Goal: Task Accomplishment & Management: Manage account settings

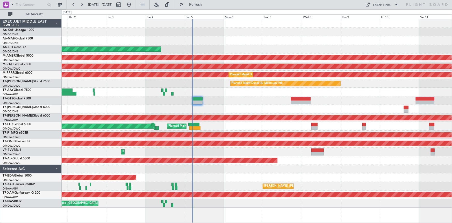
click at [248, 96] on div "Planned Maint Dubai (Al Maktoum Intl)" at bounding box center [257, 100] width 391 height 9
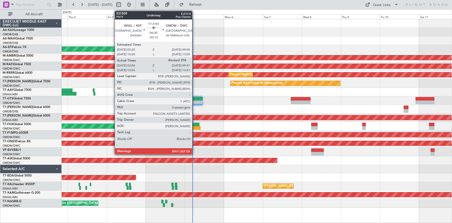
click at [195, 125] on div at bounding box center [193, 125] width 11 height 4
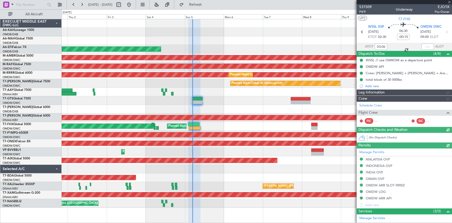
type input "[PERSON_NAME] ([PERSON_NAME])"
type input "7340"
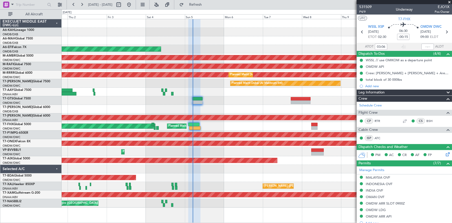
type input "[PERSON_NAME] ([PERSON_NAME])"
type input "7340"
type input "[PERSON_NAME] ([PERSON_NAME])"
type input "7340"
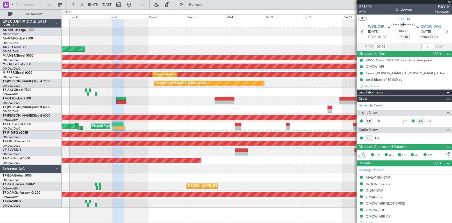
click at [172, 129] on div "Planned Maint Singapore (Changi) Planned Maint Singapore (Seletar)" at bounding box center [257, 126] width 391 height 9
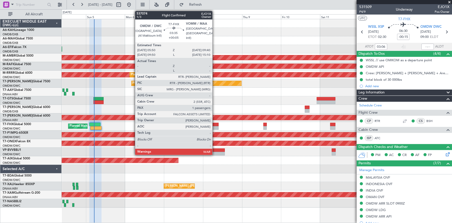
click at [215, 125] on div at bounding box center [216, 125] width 6 height 4
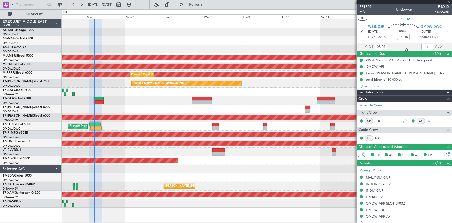
type input "+00:05"
type input "1"
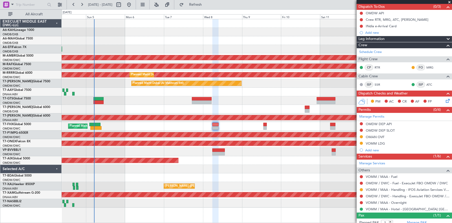
scroll to position [62, 0]
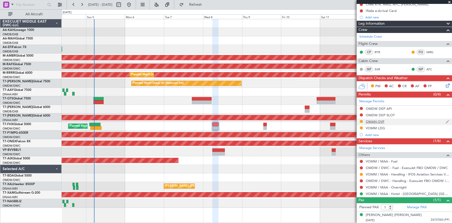
click at [379, 121] on div "OMAN OVF" at bounding box center [375, 121] width 19 height 4
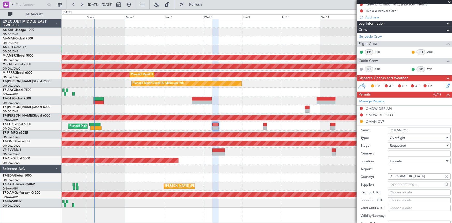
scroll to position [133, 0]
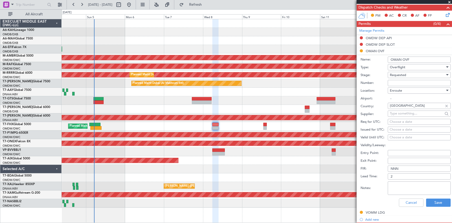
click at [403, 82] on input "Number:" at bounding box center [419, 83] width 63 height 6
paste input "DAT/OF/EXBO/0026/2025"
type input "DAT/OF/EXBO/0026/2025"
click at [406, 74] on span "Requested" at bounding box center [398, 75] width 16 height 5
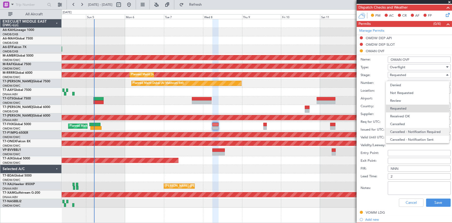
scroll to position [2, 0]
click at [407, 114] on span "Received OK" at bounding box center [417, 114] width 55 height 8
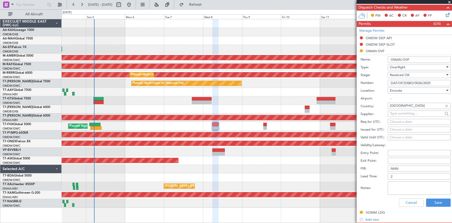
click at [399, 186] on textarea "Notes:" at bounding box center [419, 187] width 63 height 13
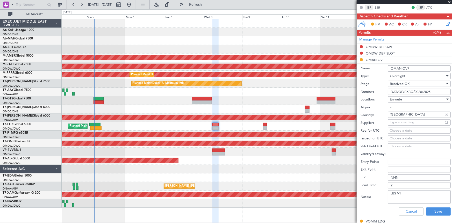
scroll to position [141, 0]
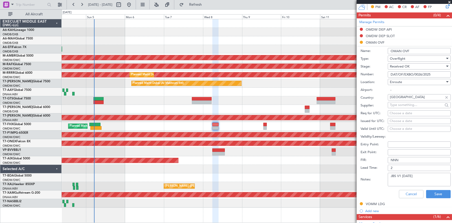
drag, startPoint x: 406, startPoint y: 174, endPoint x: 332, endPoint y: 172, distance: 73.7
click at [332, 172] on fb-app "04 Oct 2025 - 14 Oct 2025 Refresh Quick Links All Aircraft AOG Maint Dubai (Dub…" at bounding box center [226, 113] width 452 height 219
type textarea "JBS V1 08OCT"
click at [430, 193] on button "Save" at bounding box center [438, 194] width 25 height 8
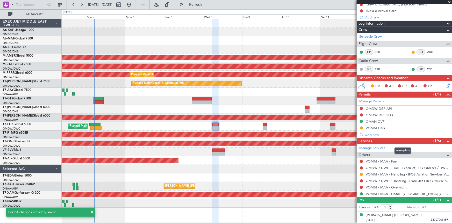
scroll to position [0, 0]
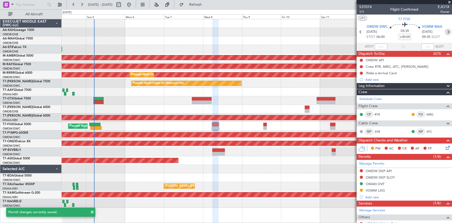
click at [445, 31] on icon at bounding box center [448, 32] width 7 height 7
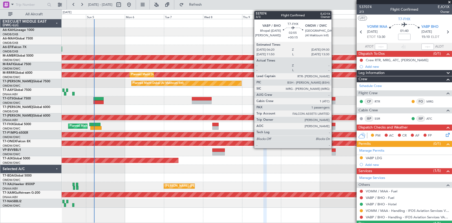
click at [334, 124] on div at bounding box center [332, 125] width 5 height 4
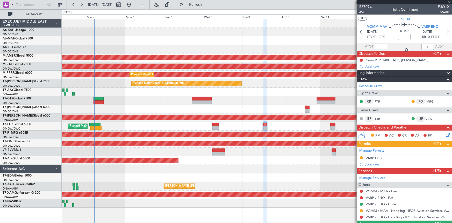
type input "+00:15"
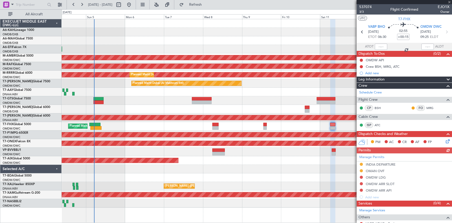
click at [375, 170] on div "Manage Permits INDIA DEPARTURE OMAN OVF OMDW LDG OMDW ARR SLOT OMDW ARR API Add…" at bounding box center [404, 176] width 95 height 47
click at [380, 171] on div "Manage Permits INDIA DEPARTURE OMAN OVF OMDW LDG OMDW ARR SLOT OMDW ARR API Add…" at bounding box center [404, 176] width 95 height 47
click at [372, 170] on div "OMAN OVF" at bounding box center [375, 170] width 19 height 4
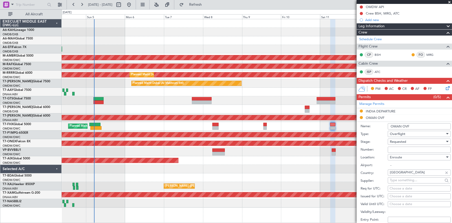
scroll to position [94, 0]
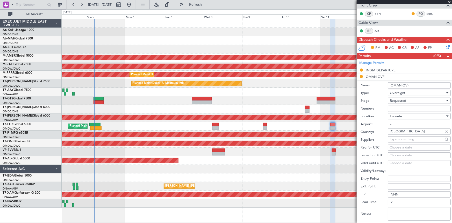
click at [405, 108] on input "Number:" at bounding box center [419, 108] width 63 height 6
paste input "JBS V1 08OCT"
type input "JBS V1 08OCT"
drag, startPoint x: 418, startPoint y: 109, endPoint x: 311, endPoint y: 107, distance: 107.6
click at [311, 107] on fb-app "04 Oct 2025 - 14 Oct 2025 Refresh Quick Links All Aircraft AOG Maint Dubai (Dub…" at bounding box center [226, 113] width 452 height 219
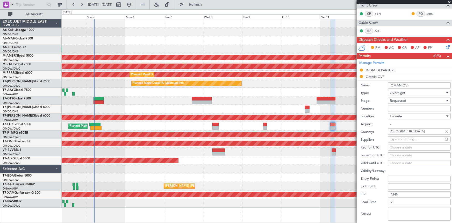
scroll to position [165, 0]
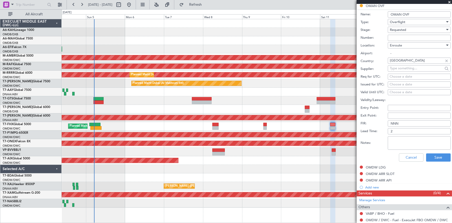
click at [406, 143] on textarea "Notes:" at bounding box center [419, 142] width 63 height 13
paste textarea "JBS V1 08OCT"
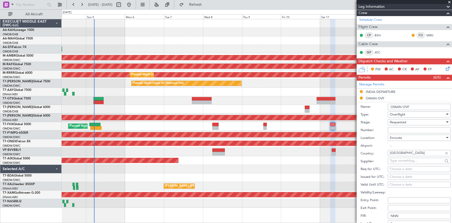
scroll to position [70, 0]
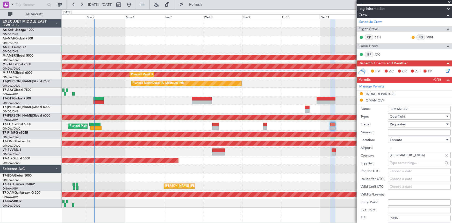
type textarea "JBS V1 08OCT"
drag, startPoint x: 402, startPoint y: 125, endPoint x: 405, endPoint y: 125, distance: 3.2
click at [402, 125] on span "Requested" at bounding box center [398, 124] width 16 height 5
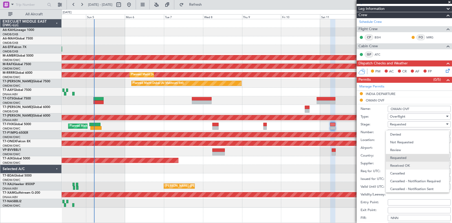
scroll to position [2, 0]
click at [404, 164] on span "Received OK" at bounding box center [417, 163] width 55 height 8
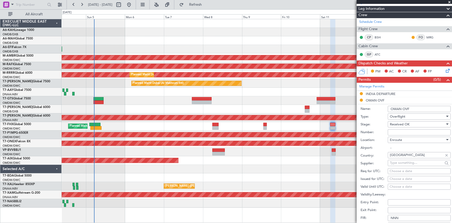
click at [407, 131] on input "Number:" at bounding box center [419, 132] width 63 height 6
paste input "DAT/OF/EXBO/0026/2025"
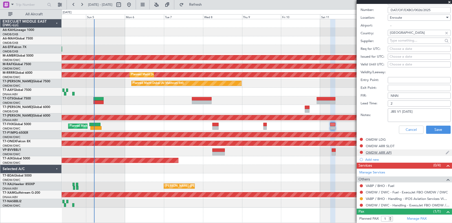
scroll to position [204, 0]
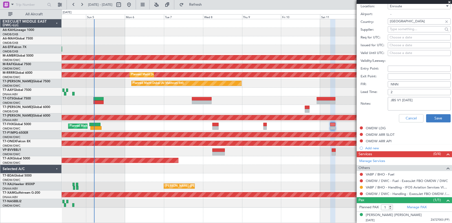
type input "DAT/OF/EXBO/0026/2025"
click at [440, 115] on button "Save" at bounding box center [438, 118] width 25 height 8
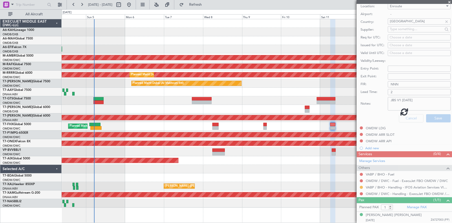
scroll to position [49, 0]
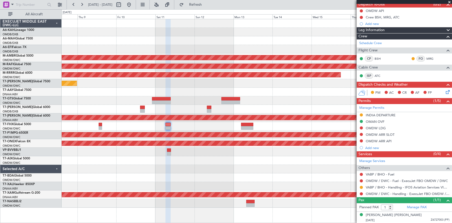
click at [95, 106] on div at bounding box center [257, 109] width 391 height 9
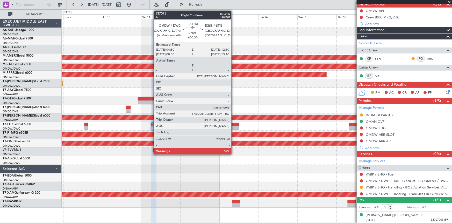
click at [232, 123] on div at bounding box center [233, 125] width 12 height 4
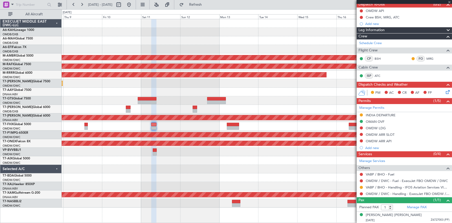
type input "+00:30"
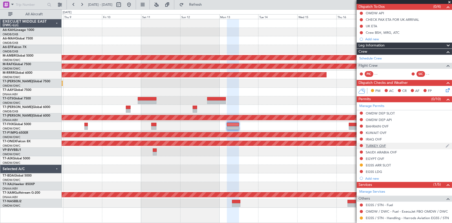
scroll to position [84, 0]
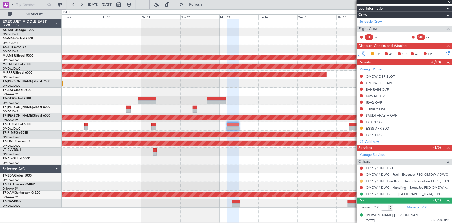
click at [362, 181] on button at bounding box center [361, 180] width 3 height 3
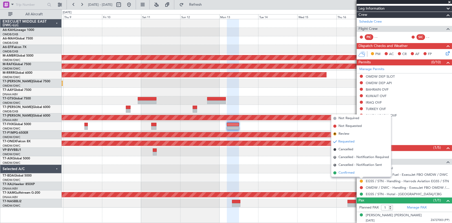
click at [346, 172] on span "Confirmed" at bounding box center [347, 172] width 16 height 5
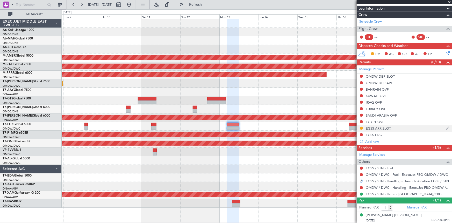
click at [376, 126] on div "EGSS ARR SLOT" at bounding box center [378, 128] width 25 height 4
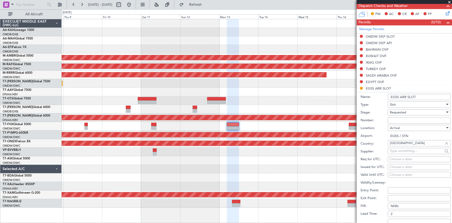
scroll to position [154, 0]
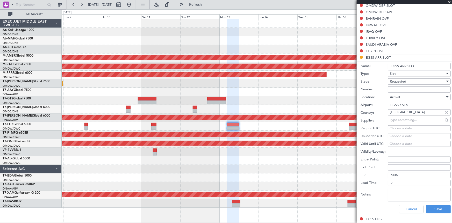
click at [402, 89] on input "Number:" at bounding box center [419, 89] width 63 height 6
paste input "MVI117"
type input "MVI117"
click at [406, 80] on span "Requested" at bounding box center [398, 81] width 16 height 5
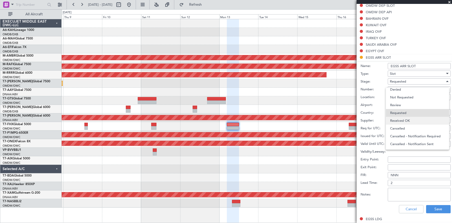
click at [412, 123] on span "Received OK" at bounding box center [417, 121] width 55 height 8
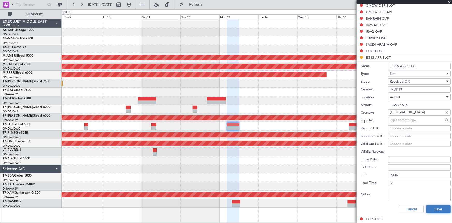
click at [431, 206] on button "Save" at bounding box center [438, 209] width 25 height 8
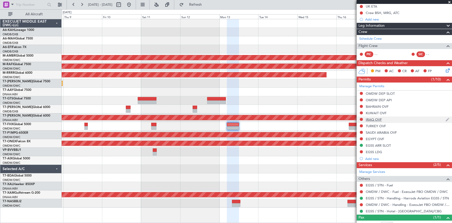
scroll to position [60, 0]
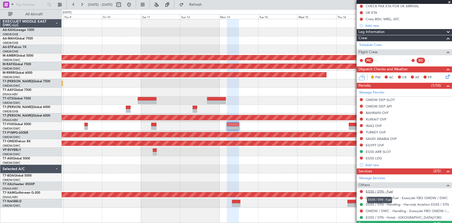
click at [386, 190] on link "EGSS / STN - Fuel" at bounding box center [379, 191] width 27 height 4
click at [205, 5] on span "Refresh" at bounding box center [196, 5] width 22 height 4
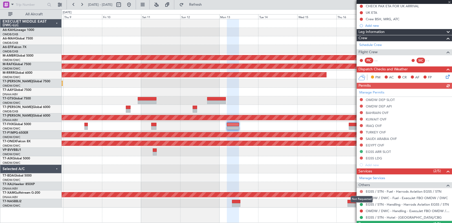
click at [362, 190] on button at bounding box center [361, 191] width 3 height 3
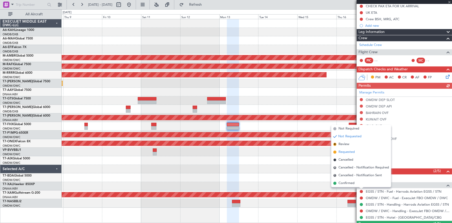
click at [347, 151] on span "Requested" at bounding box center [347, 151] width 16 height 5
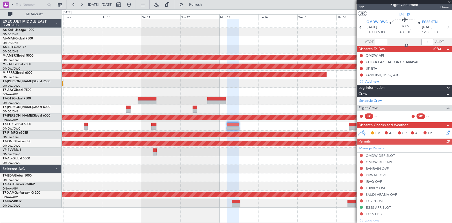
scroll to position [0, 0]
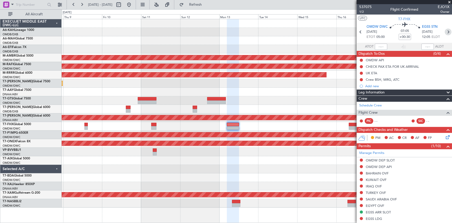
click at [447, 32] on icon at bounding box center [448, 32] width 7 height 7
type input "+00:45"
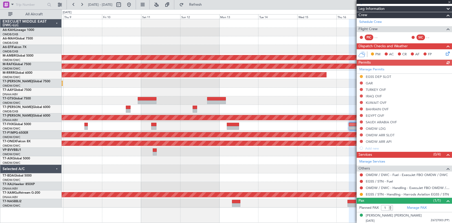
scroll to position [47, 0]
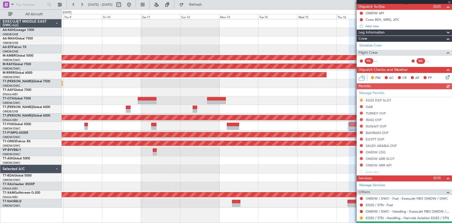
click at [376, 99] on div "Manage Permits EGSS DEP SLOT GAR TURKEY OVF IRAQ OVF KUWAIT OVF BAHRAIN OVF EGY…" at bounding box center [404, 132] width 95 height 86
click at [375, 98] on div "EGSS DEP SLOT" at bounding box center [378, 100] width 25 height 4
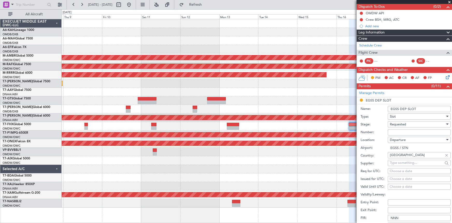
click at [407, 131] on input "Number:" at bounding box center [419, 132] width 63 height 6
paste input "MVI418"
type input "MVI418"
click at [411, 122] on div "Requested" at bounding box center [417, 124] width 55 height 8
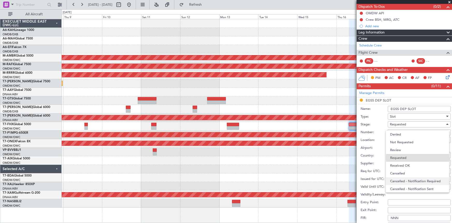
scroll to position [2, 0]
click at [407, 163] on span "Received OK" at bounding box center [417, 163] width 55 height 8
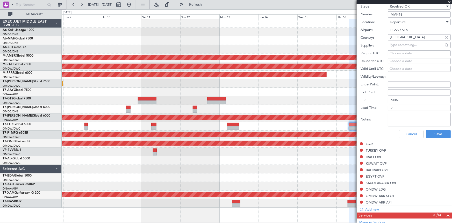
scroll to position [165, 0]
click at [431, 134] on button "Save" at bounding box center [438, 134] width 25 height 8
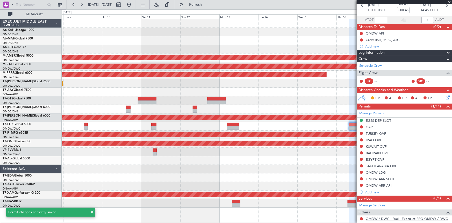
scroll to position [71, 0]
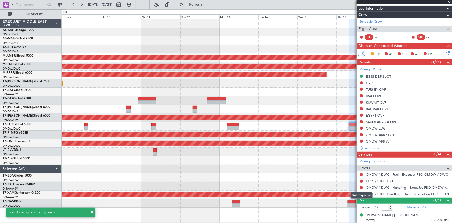
click at [361, 194] on div "Not Requested" at bounding box center [362, 195] width 22 height 6
click at [361, 194] on button at bounding box center [361, 193] width 3 height 3
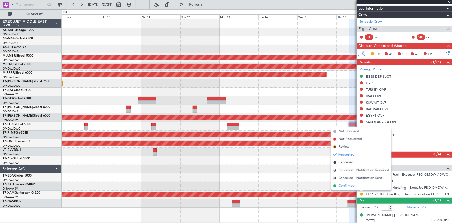
click at [347, 186] on span "Confirmed" at bounding box center [347, 185] width 16 height 5
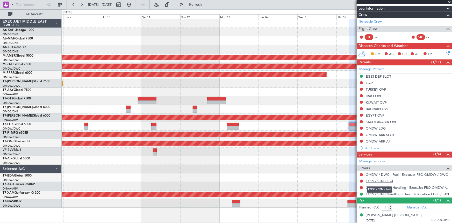
click at [381, 180] on link "EGSS / STN - Fuel" at bounding box center [379, 181] width 27 height 4
click at [201, 2] on button "Refresh" at bounding box center [192, 5] width 31 height 8
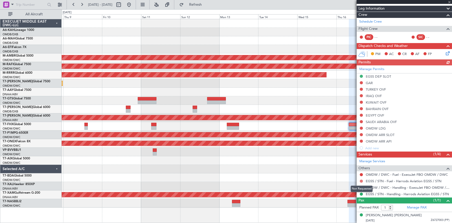
click at [362, 180] on button at bounding box center [361, 180] width 3 height 3
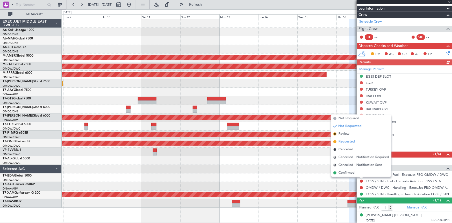
click at [345, 142] on span "Requested" at bounding box center [347, 141] width 16 height 5
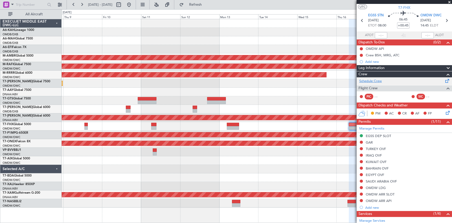
scroll to position [0, 0]
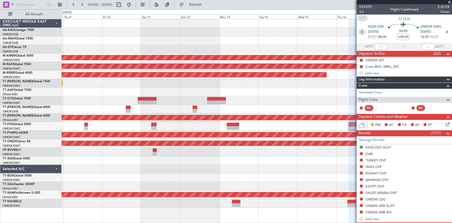
click at [362, 33] on icon at bounding box center [362, 32] width 7 height 7
type input "+00:30"
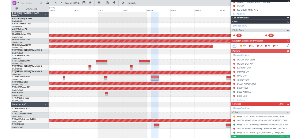
scroll to position [84, 0]
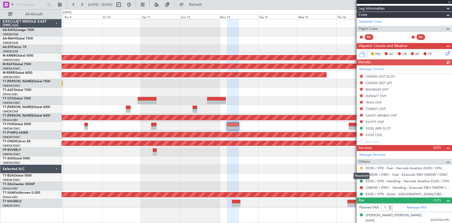
click at [361, 166] on button at bounding box center [361, 167] width 3 height 3
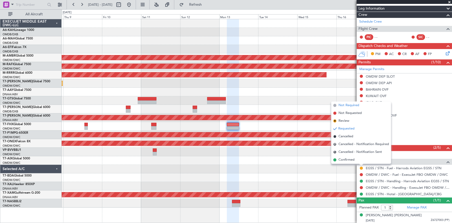
click at [346, 104] on span "Not Required" at bounding box center [349, 105] width 21 height 5
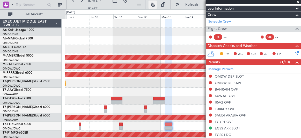
scroll to position [83, 0]
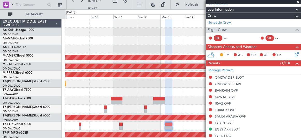
click at [299, 2] on span at bounding box center [298, 2] width 5 height 5
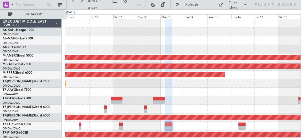
type input "0"
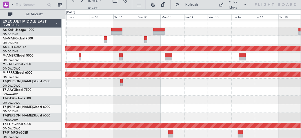
scroll to position [69, 0]
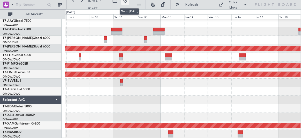
click at [129, 1] on button at bounding box center [125, 0] width 8 height 8
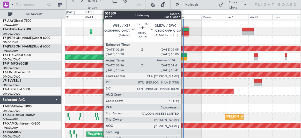
click at [184, 55] on div at bounding box center [183, 55] width 7 height 4
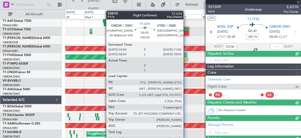
click at [186, 28] on div at bounding box center [186, 30] width 6 height 4
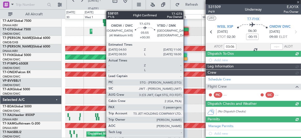
type input "[PERSON_NAME] ([PERSON_NAME])"
type input "7340"
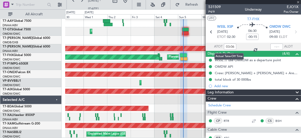
type input "+00:30"
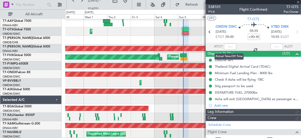
type input "[PERSON_NAME] ([PERSON_NAME])"
type input "7400"
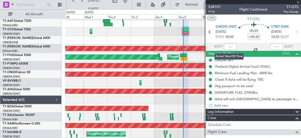
click at [228, 46] on div at bounding box center [230, 47] width 12 height 6
click at [225, 45] on input "text" at bounding box center [230, 47] width 12 height 6
type input "05:10"
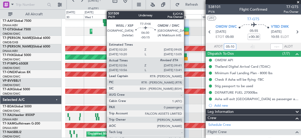
click at [187, 55] on div at bounding box center [183, 55] width 7 height 4
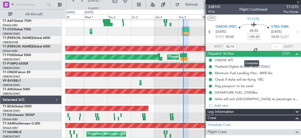
type input "-00:15"
type input "03:06"
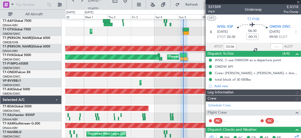
type input "[PERSON_NAME] ([PERSON_NAME])"
type input "7340"
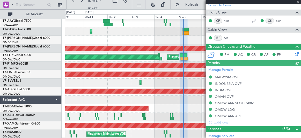
scroll to position [94, 0]
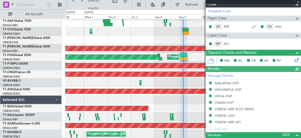
type input "[PERSON_NAME] ([PERSON_NAME])"
type input "7340"
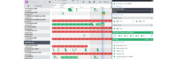
scroll to position [0, 0]
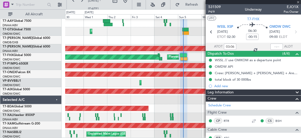
type input "[PERSON_NAME] ([PERSON_NAME])"
type input "7340"
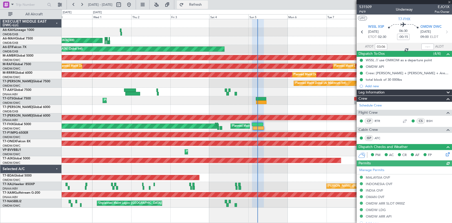
type input "[PERSON_NAME] ([PERSON_NAME])"
type input "7340"
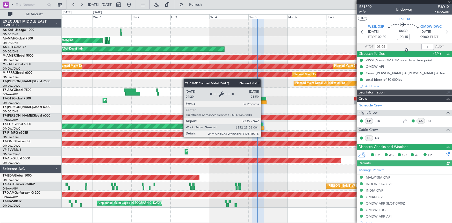
type input "[PERSON_NAME] ([PERSON_NAME])"
type input "7340"
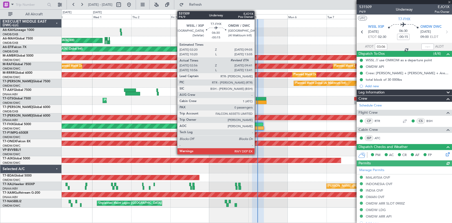
click at [257, 124] on div at bounding box center [257, 125] width 11 height 4
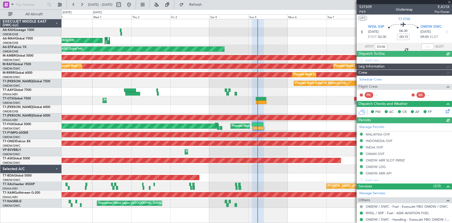
type input "[PERSON_NAME] ([PERSON_NAME])"
type input "7340"
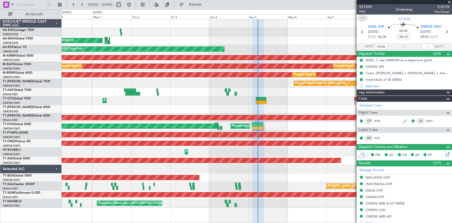
type input "[PERSON_NAME] ([PERSON_NAME])"
type input "7340"
type input "[PERSON_NAME] ([PERSON_NAME])"
type input "7340"
type input "[PERSON_NAME] ([PERSON_NAME])"
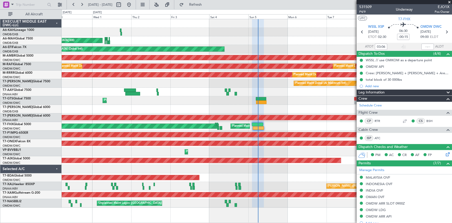
type input "7340"
type input "[PERSON_NAME] ([PERSON_NAME])"
type input "7340"
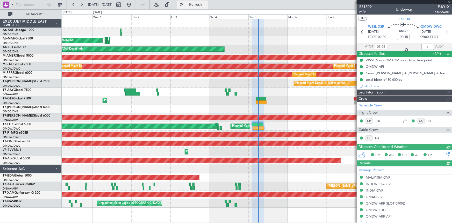
type input "[PERSON_NAME] ([PERSON_NAME])"
type input "7340"
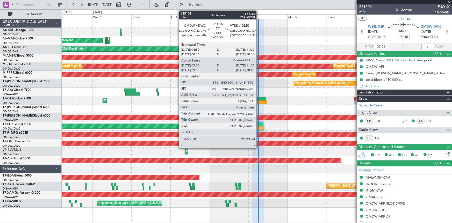
click at [259, 97] on div at bounding box center [261, 99] width 10 height 4
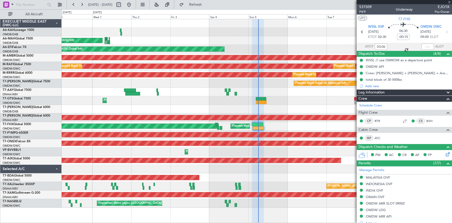
type input "+00:30"
type input "05:10"
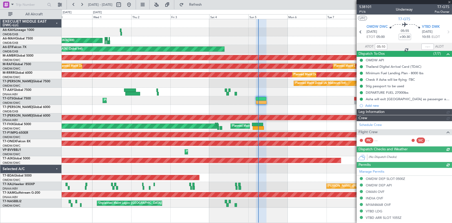
type input "[PERSON_NAME] ([PERSON_NAME])"
type input "7400"
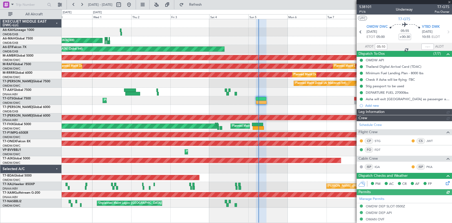
type input "[PERSON_NAME] ([PERSON_NAME])"
type input "7400"
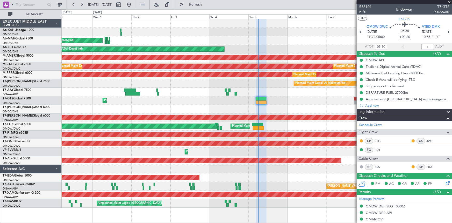
type input "[PERSON_NAME] ([PERSON_NAME])"
type input "7400"
type input "[PERSON_NAME] ([PERSON_NAME])"
type input "7400"
type input "[PERSON_NAME] ([PERSON_NAME])"
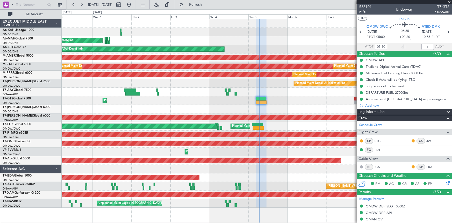
type input "7400"
type input "[PERSON_NAME] ([PERSON_NAME])"
type input "7400"
type input "[PERSON_NAME] ([PERSON_NAME])"
type input "7400"
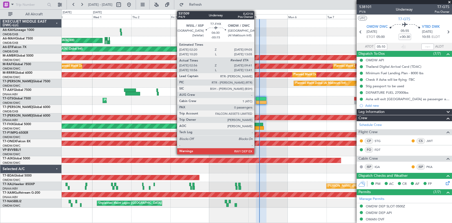
click at [257, 125] on div at bounding box center [257, 125] width 11 height 4
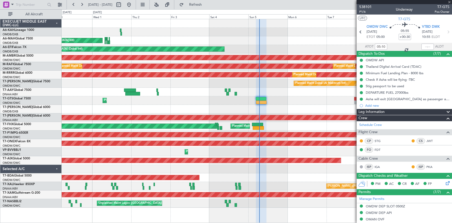
type input "-00:15"
type input "03:06"
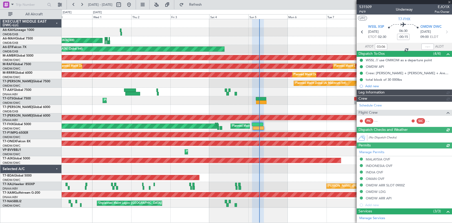
type input "[PERSON_NAME] ([PERSON_NAME])"
type input "7340"
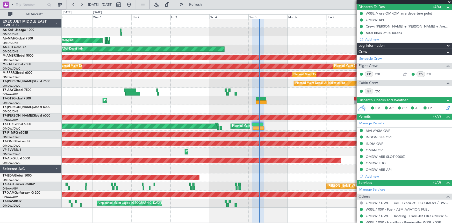
scroll to position [47, 0]
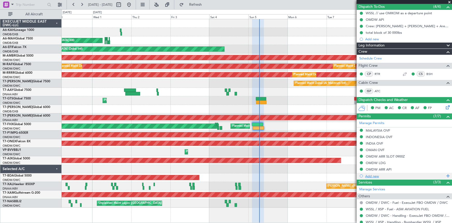
click at [376, 174] on div "Add new" at bounding box center [405, 176] width 80 height 4
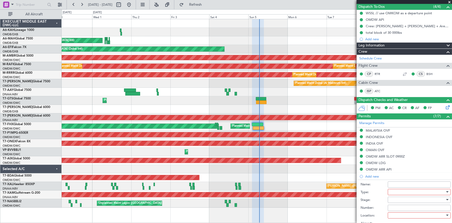
click at [404, 183] on input "Name:" at bounding box center [419, 184] width 63 height 6
click at [402, 189] on div at bounding box center [417, 192] width 55 height 8
drag, startPoint x: 452, startPoint y: 74, endPoint x: 448, endPoint y: 93, distance: 19.8
click at [448, 93] on div at bounding box center [226, 111] width 452 height 223
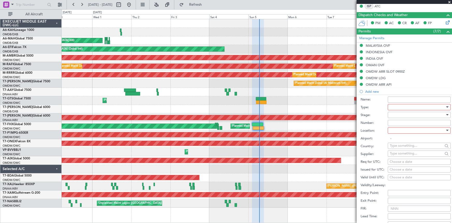
scroll to position [141, 0]
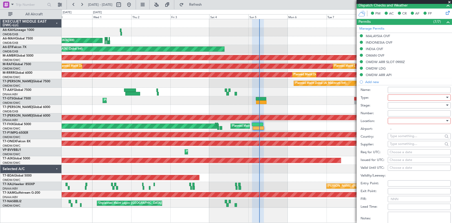
click at [403, 96] on div at bounding box center [417, 98] width 55 height 8
click at [399, 129] on span "Overflight" at bounding box center [417, 130] width 55 height 8
click at [407, 106] on div at bounding box center [417, 105] width 55 height 8
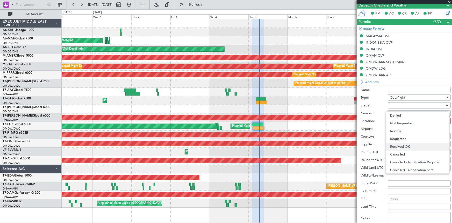
click at [405, 144] on span "Received OK" at bounding box center [417, 147] width 55 height 8
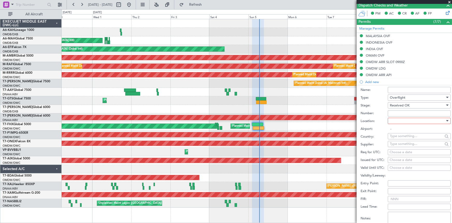
click at [405, 114] on input "Number:" at bounding box center [419, 113] width 63 height 6
paste input "2510-0134"
type input "2510-0134"
click at [401, 119] on div at bounding box center [417, 121] width 55 height 8
click at [403, 162] on span "Enroute" at bounding box center [417, 162] width 55 height 8
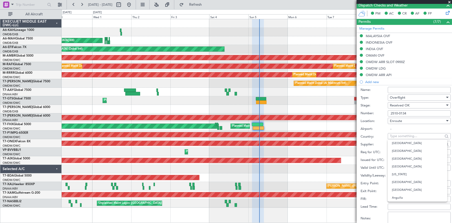
click at [402, 137] on input "text" at bounding box center [416, 136] width 53 height 8
click at [396, 144] on span "[GEOGRAPHIC_DATA]" at bounding box center [417, 143] width 51 height 8
type input "[GEOGRAPHIC_DATA]"
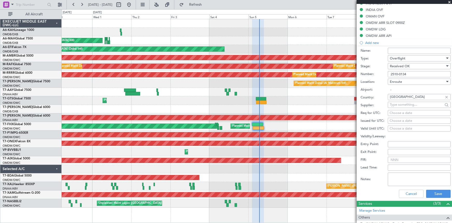
scroll to position [212, 0]
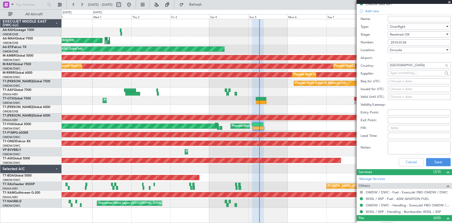
click at [410, 144] on textarea "Notes:" at bounding box center [419, 147] width 63 height 13
type textarea "s"
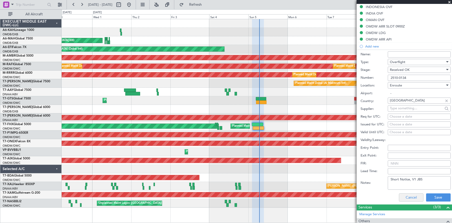
scroll to position [218, 0]
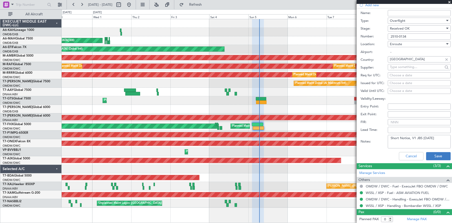
type textarea "Short Notice, V1 JBS 05OCT"
click at [433, 156] on button "Save" at bounding box center [438, 156] width 25 height 8
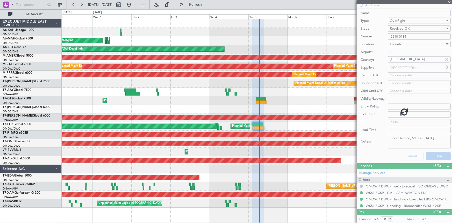
scroll to position [70, 0]
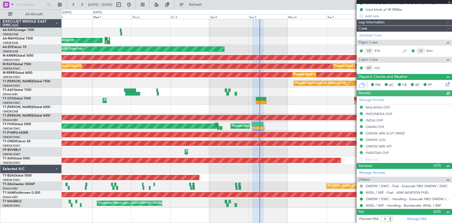
type input "[PERSON_NAME] ([PERSON_NAME])"
type input "7340"
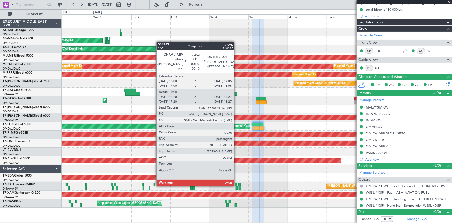
click at [236, 185] on div at bounding box center [236, 184] width 2 height 4
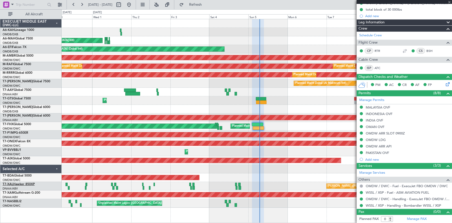
type input "-00:10"
type input "16:30"
type input "17:22"
type input "5"
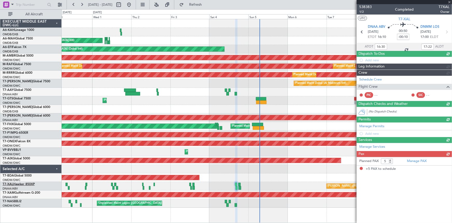
scroll to position [0, 0]
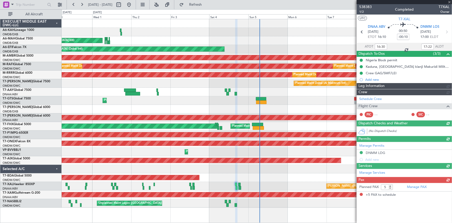
type input "Anita Mani (ANI)"
type input "7450"
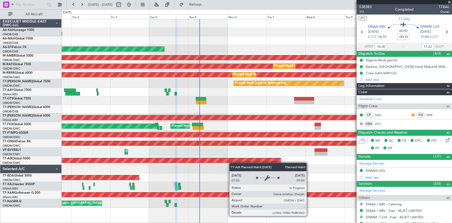
click at [213, 161] on div "Planned Maint Abu Dhabi (Al Bateen Executive) Planned Maint Dubai (Dubai Intl) …" at bounding box center [257, 113] width 391 height 188
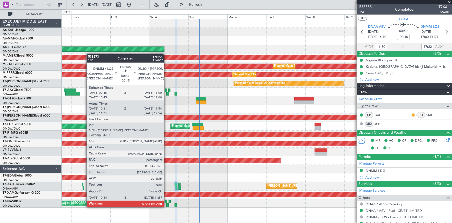
click at [166, 201] on div at bounding box center [166, 202] width 2 height 4
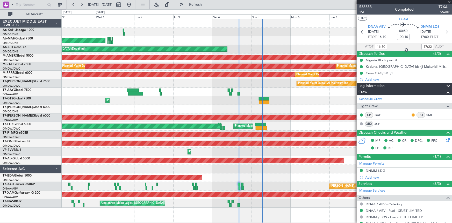
type input "-00:15"
type input "10:46"
type input "11:49"
type input "0"
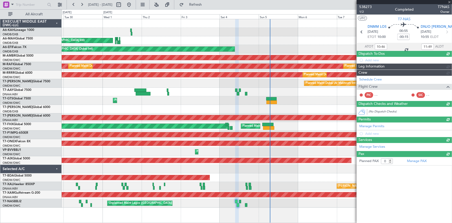
click at [192, 200] on div "Unplanned Maint Lagos ([GEOGRAPHIC_DATA][PERSON_NAME])" at bounding box center [257, 203] width 391 height 9
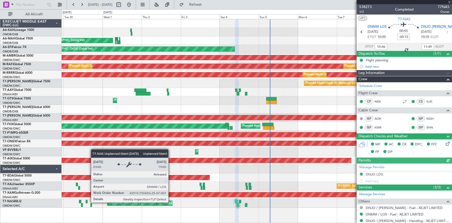
type input "Anita Mani (ANI)"
type input "7435"
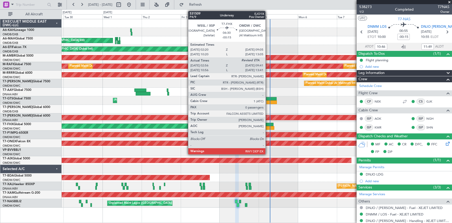
click at [268, 124] on div at bounding box center [268, 125] width 11 height 4
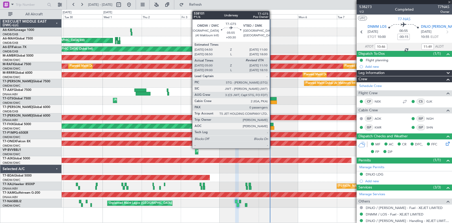
type input "03:06"
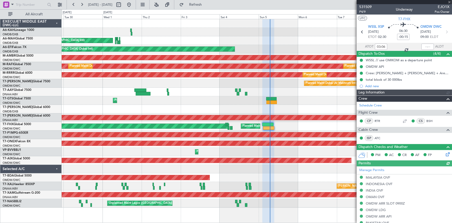
type input "[PERSON_NAME] ([PERSON_NAME])"
type input "7340"
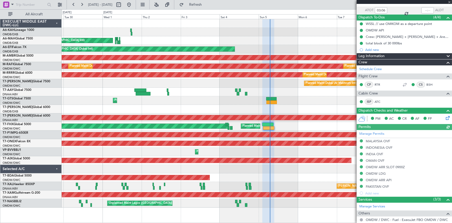
scroll to position [70, 0]
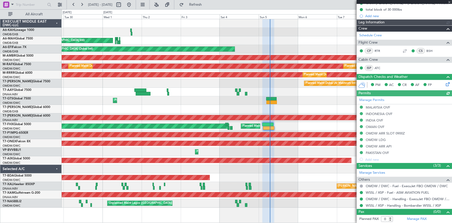
type input "[PERSON_NAME] ([PERSON_NAME])"
type input "7340"
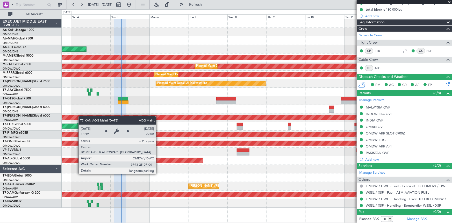
click at [79, 114] on div "Planned Maint Dubai (Dubai Intl) Planned Maint Dubai (Dubai Intl) AOG Maint Dub…" at bounding box center [257, 113] width 391 height 188
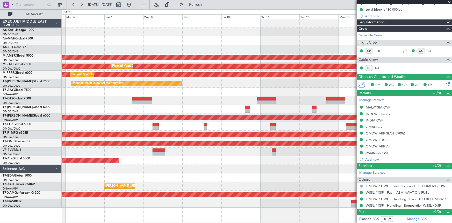
click at [116, 159] on div "AOG Maint Dubai (Dubai Intl) Planned Maint Singapore (Seletar) Planned Maint Du…" at bounding box center [257, 113] width 391 height 188
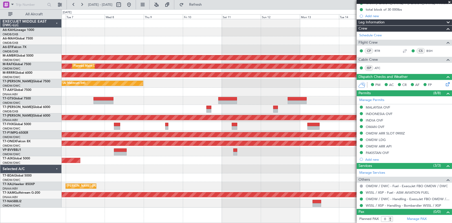
click at [95, 157] on div "Planned Maint Dubai (Al Maktoum Intl)" at bounding box center [257, 160] width 391 height 9
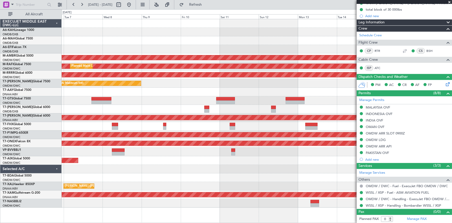
click at [246, 182] on div "Planned Maint Singapore (Seletar) Planned Maint Dubai (Al Maktoum Intl) Planned…" at bounding box center [257, 113] width 391 height 188
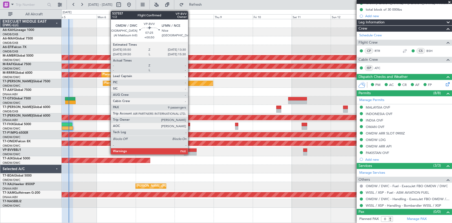
click at [191, 153] on div at bounding box center [190, 154] width 13 height 4
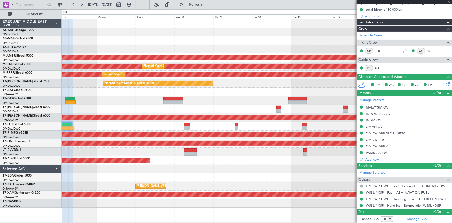
type input "+00:50"
type input "9"
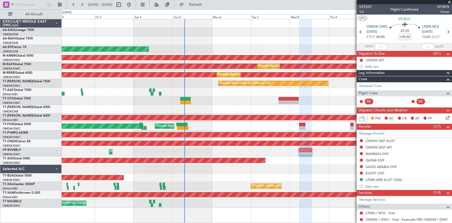
click at [236, 115] on div "Planned Maint Abu Dhabi (Al Bateen Executive) Planned Maint Dubai (Dubai Intl) …" at bounding box center [257, 113] width 391 height 188
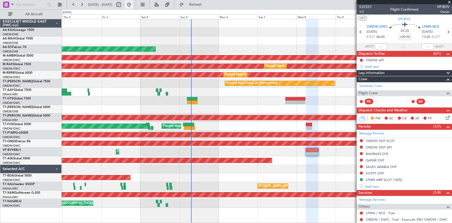
click at [133, 7] on button at bounding box center [129, 5] width 8 height 8
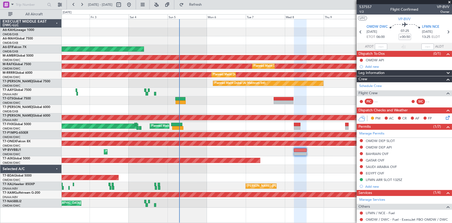
click at [86, 106] on div "Planned Maint Dubai (Dubai Intl) Planned Maint Dubai (Dubai Intl) AOG Maint Dub…" at bounding box center [257, 113] width 391 height 188
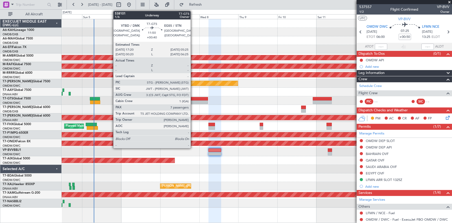
click at [193, 98] on div at bounding box center [198, 99] width 20 height 4
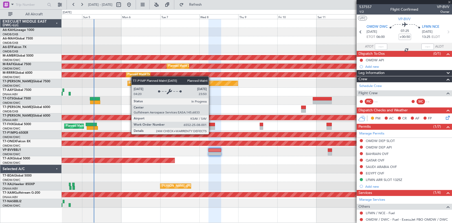
type input "+00:40"
type input "7"
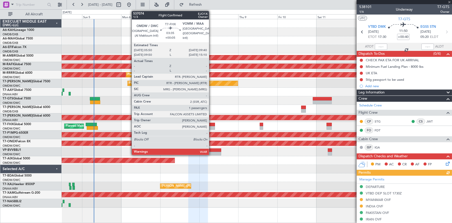
click at [211, 124] on div at bounding box center [212, 125] width 6 height 4
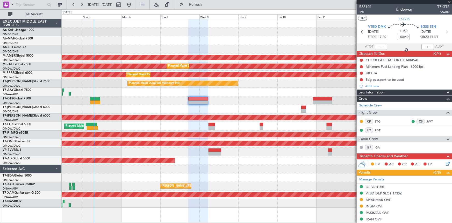
type input "+00:05"
type input "1"
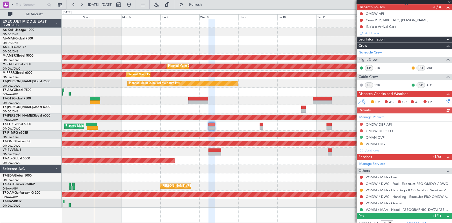
scroll to position [62, 0]
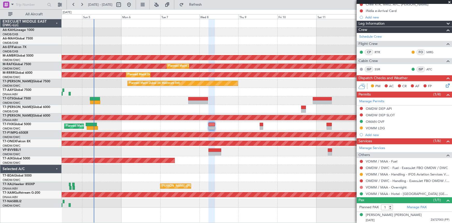
click at [363, 187] on button at bounding box center [361, 187] width 3 height 3
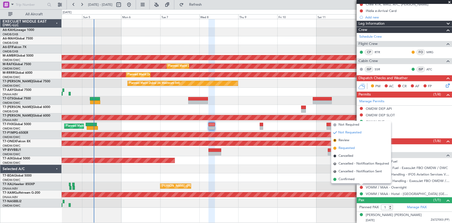
click at [348, 149] on span "Requested" at bounding box center [347, 147] width 16 height 5
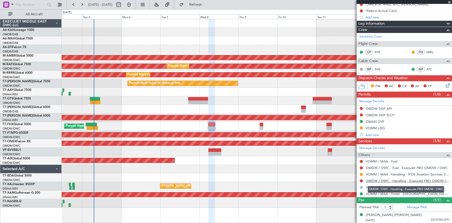
click at [393, 180] on link "OMDW / DWC - Handling - ExecuJet FBO OMDW / DWC" at bounding box center [408, 180] width 84 height 4
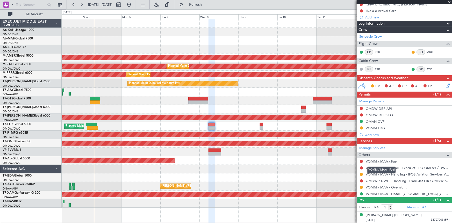
click at [383, 161] on link "VOMM / MAA - Fuel" at bounding box center [382, 161] width 32 height 4
click at [203, 3] on button "Refresh" at bounding box center [192, 5] width 31 height 8
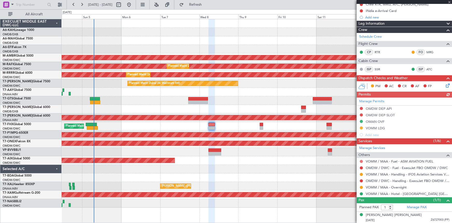
click at [361, 160] on button at bounding box center [361, 161] width 3 height 3
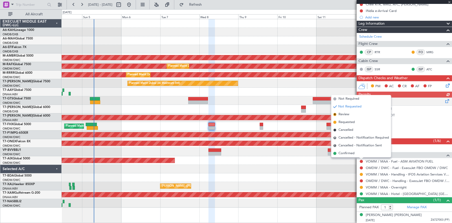
click at [351, 98] on span "Not Required" at bounding box center [349, 98] width 21 height 5
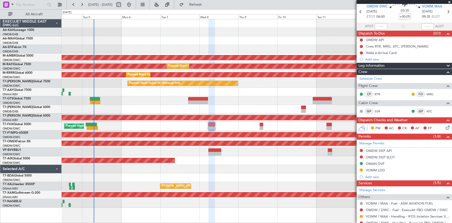
scroll to position [0, 0]
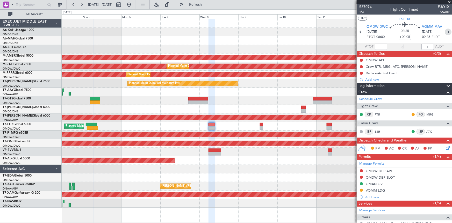
click at [446, 32] on icon at bounding box center [448, 32] width 7 height 7
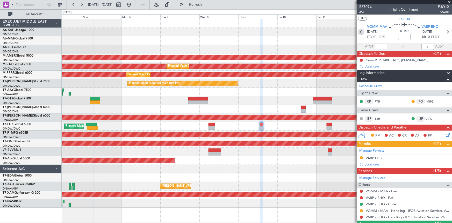
click at [361, 30] on icon at bounding box center [361, 32] width 7 height 7
type input "+00:05"
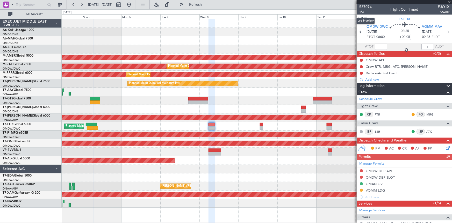
click at [360, 10] on span "1/3" at bounding box center [365, 12] width 12 height 4
click at [446, 34] on icon at bounding box center [448, 32] width 7 height 7
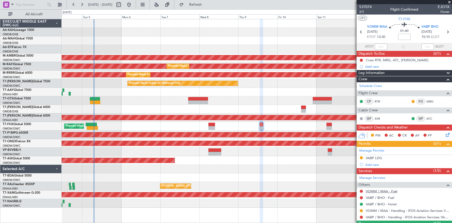
click at [377, 190] on link "VOMM / MAA - Fuel" at bounding box center [382, 191] width 32 height 4
click at [380, 196] on link "VABP / BHO - Fuel" at bounding box center [380, 197] width 29 height 4
click at [208, 1] on button "Refresh" at bounding box center [192, 5] width 31 height 8
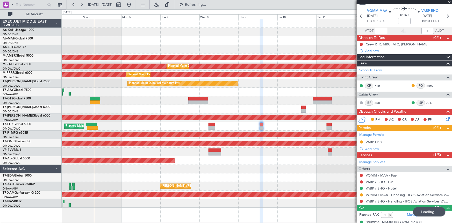
scroll to position [23, 0]
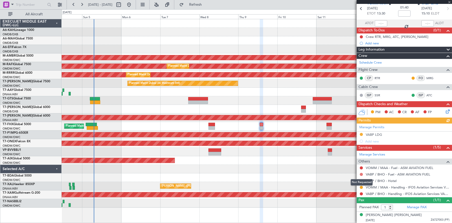
click at [362, 173] on button at bounding box center [361, 174] width 3 height 3
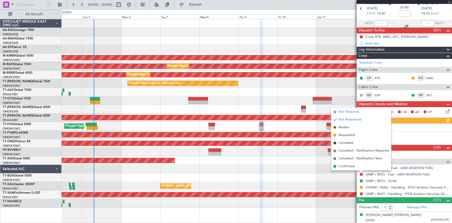
click at [350, 112] on span "Not Required" at bounding box center [349, 111] width 21 height 5
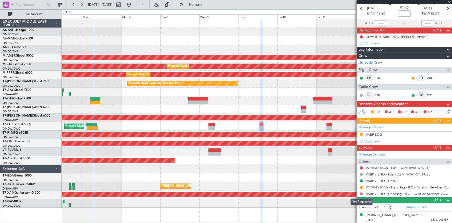
click at [363, 193] on button at bounding box center [361, 193] width 3 height 3
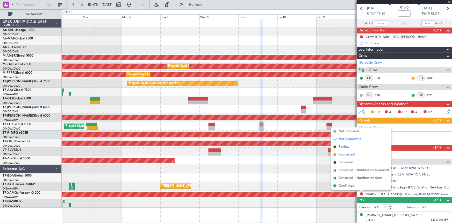
click at [347, 152] on span "Requested" at bounding box center [347, 154] width 16 height 5
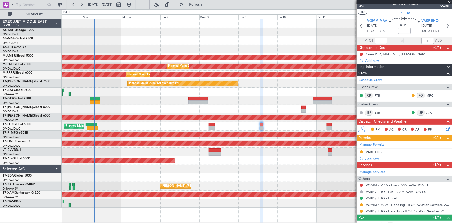
scroll to position [0, 0]
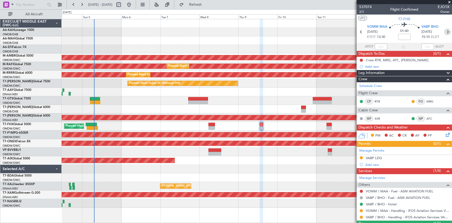
click at [446, 31] on icon at bounding box center [448, 32] width 7 height 7
type input "+00:15"
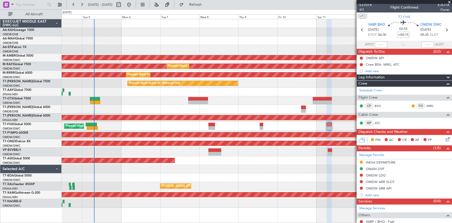
scroll to position [49, 0]
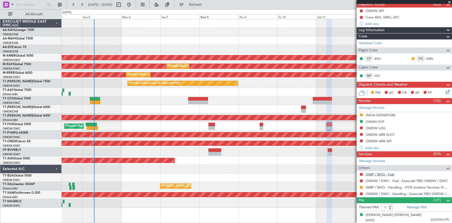
click at [377, 173] on link "VABP / BHO - Fuel" at bounding box center [380, 174] width 29 height 4
click at [207, 4] on span "Refresh" at bounding box center [196, 5] width 22 height 4
click at [361, 174] on button at bounding box center [361, 174] width 3 height 3
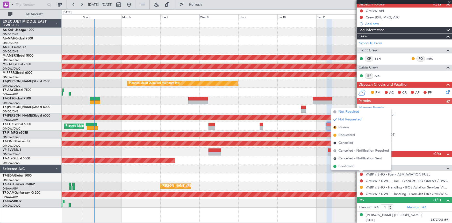
click at [351, 110] on span "Not Required" at bounding box center [349, 111] width 21 height 5
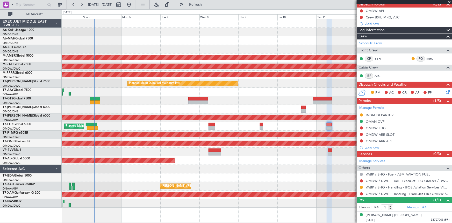
scroll to position [0, 0]
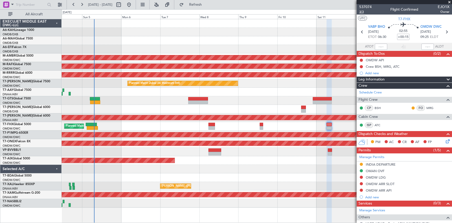
click at [363, 13] on span "3/3" at bounding box center [365, 12] width 12 height 4
drag, startPoint x: 208, startPoint y: 2, endPoint x: 277, endPoint y: 65, distance: 93.4
click at [207, 3] on span "Refresh" at bounding box center [196, 5] width 22 height 4
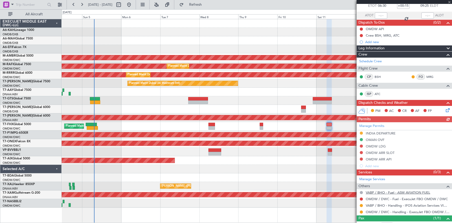
scroll to position [49, 0]
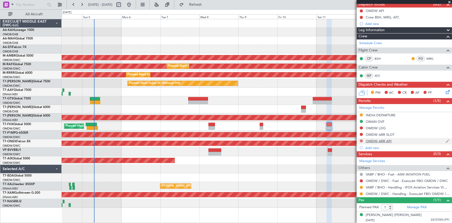
click at [361, 140] on button at bounding box center [361, 140] width 3 height 3
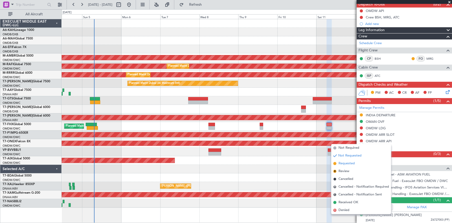
click at [346, 163] on span "Requested" at bounding box center [347, 163] width 16 height 5
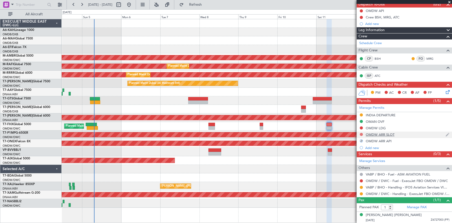
click at [362, 133] on button at bounding box center [361, 134] width 3 height 3
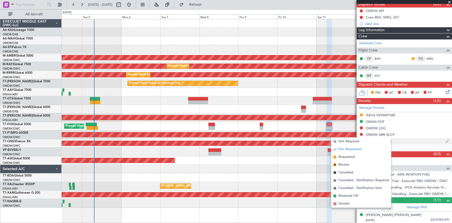
click at [348, 157] on span "Requested" at bounding box center [347, 156] width 16 height 5
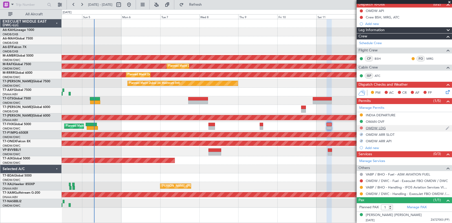
click at [362, 126] on button at bounding box center [361, 127] width 3 height 3
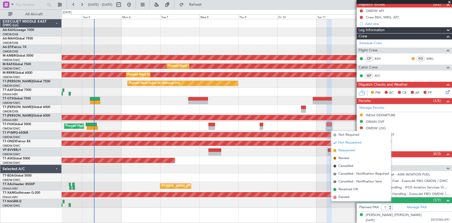
click at [345, 150] on span "Requested" at bounding box center [347, 150] width 16 height 5
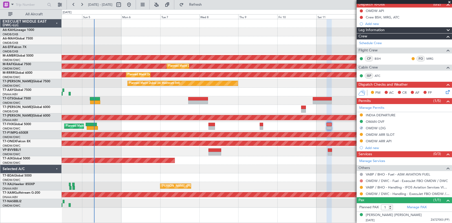
click at [362, 180] on button at bounding box center [361, 180] width 3 height 3
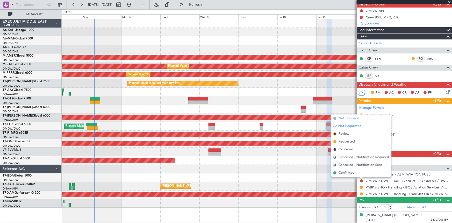
click at [347, 119] on span "Not Required" at bounding box center [349, 118] width 21 height 5
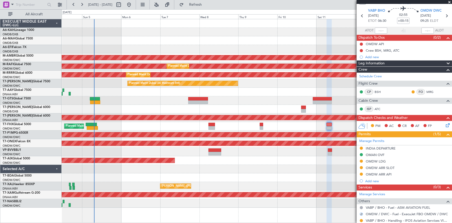
scroll to position [0, 0]
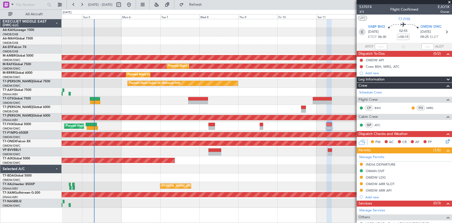
click at [362, 32] on icon at bounding box center [362, 32] width 7 height 7
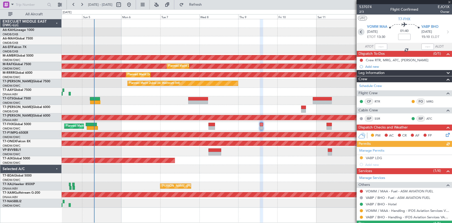
click at [361, 32] on icon at bounding box center [361, 32] width 7 height 7
type input "+00:05"
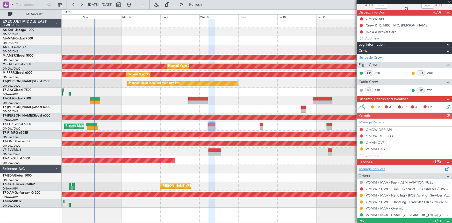
scroll to position [62, 0]
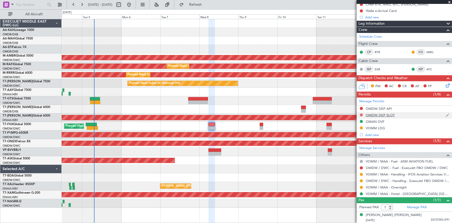
click at [362, 114] on button at bounding box center [361, 114] width 3 height 3
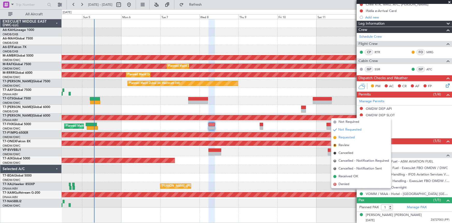
click at [351, 137] on span "Requested" at bounding box center [347, 137] width 16 height 5
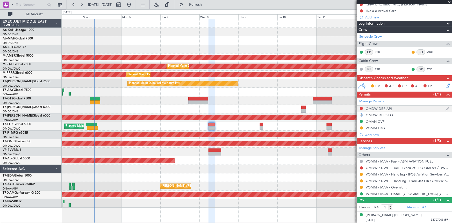
click at [361, 107] on button at bounding box center [361, 108] width 3 height 3
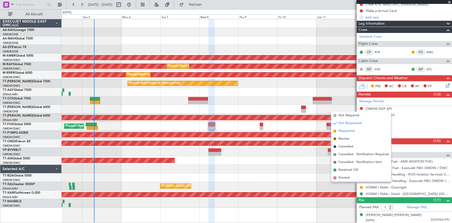
click at [350, 130] on span "Requested" at bounding box center [347, 130] width 16 height 5
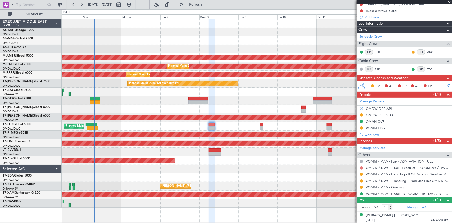
click at [360, 167] on button at bounding box center [361, 167] width 3 height 3
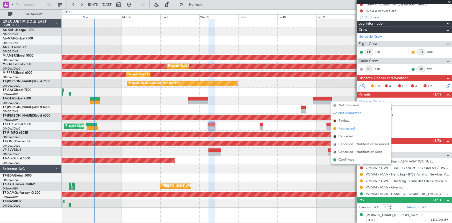
click at [345, 127] on span "Requested" at bounding box center [347, 128] width 16 height 5
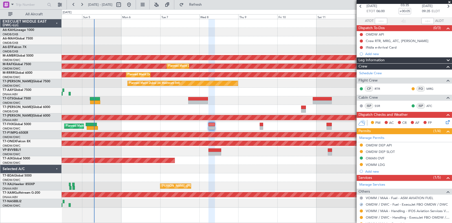
scroll to position [0, 0]
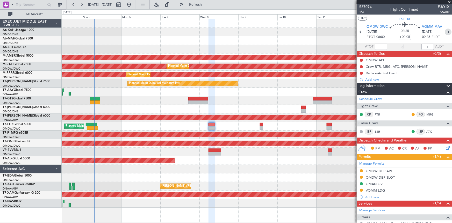
click at [445, 33] on icon at bounding box center [448, 32] width 7 height 7
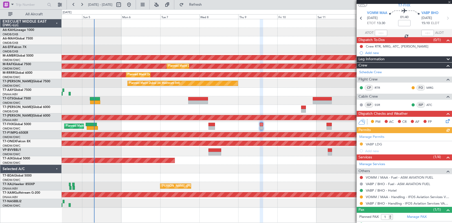
scroll to position [23, 0]
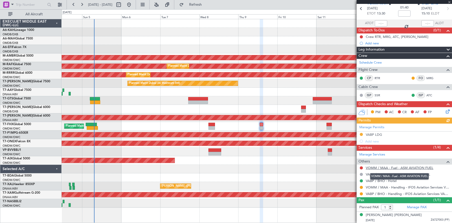
click at [397, 167] on link "VOMM / MAA - Fuel - ASM AVIATION FUEL" at bounding box center [400, 167] width 68 height 4
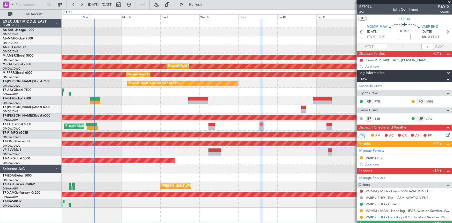
scroll to position [23, 0]
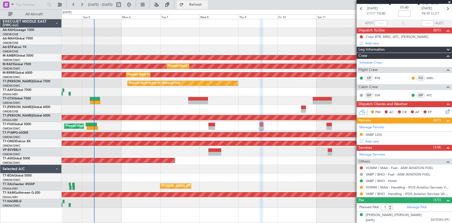
click at [205, 3] on span "Refresh" at bounding box center [196, 5] width 22 height 4
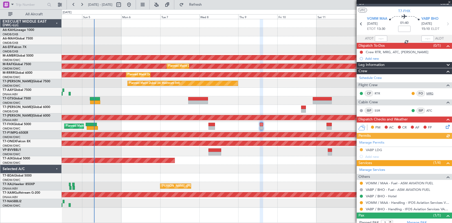
scroll to position [0, 0]
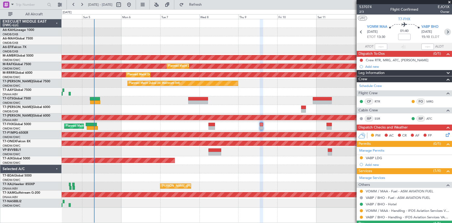
click at [446, 31] on icon at bounding box center [448, 32] width 7 height 7
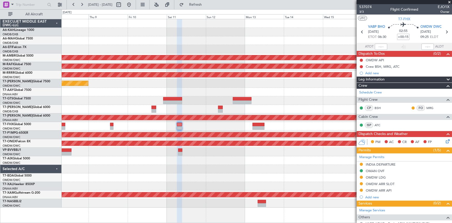
click at [124, 130] on div at bounding box center [257, 126] width 391 height 9
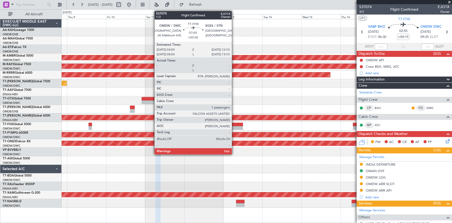
click at [234, 124] on div at bounding box center [237, 125] width 12 height 4
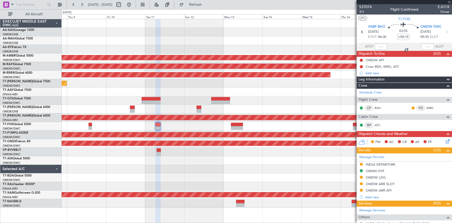
type input "+00:30"
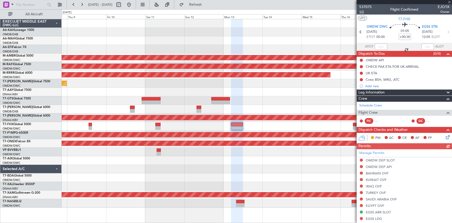
click at [364, 12] on span "1/2" at bounding box center [365, 12] width 12 height 4
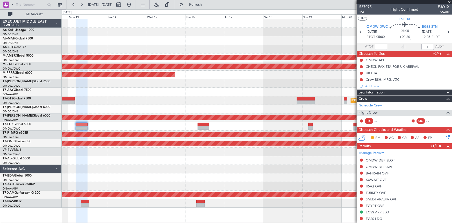
click at [132, 131] on div "Planned Maint [GEOGRAPHIC_DATA] (Seletar) Planned Maint [GEOGRAPHIC_DATA] (Al M…" at bounding box center [257, 113] width 391 height 188
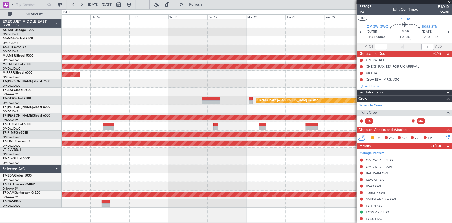
click at [154, 126] on div at bounding box center [257, 126] width 391 height 9
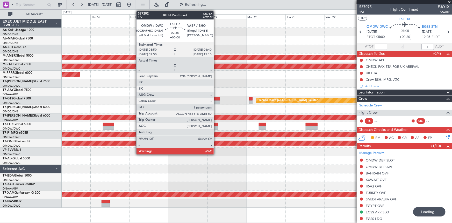
click at [216, 124] on div at bounding box center [216, 125] width 5 height 4
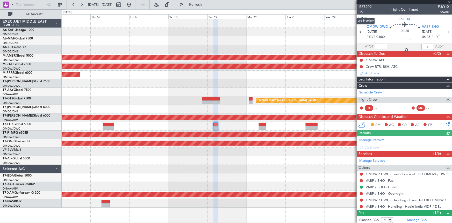
click at [363, 11] on span "1/7" at bounding box center [365, 12] width 12 height 4
click at [363, 12] on mat-tooltip-component "Trip Number" at bounding box center [366, 17] width 26 height 14
click at [362, 12] on span "1/7" at bounding box center [365, 12] width 12 height 4
click at [402, 38] on input at bounding box center [405, 37] width 12 height 6
click at [385, 16] on section "UTC T7-FHX" at bounding box center [404, 19] width 95 height 8
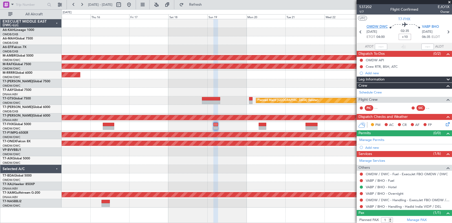
type input "+00:10"
click at [389, 41] on div "02:45 +00:10" at bounding box center [405, 31] width 34 height 19
click at [375, 139] on link "Manage Permits" at bounding box center [371, 139] width 25 height 5
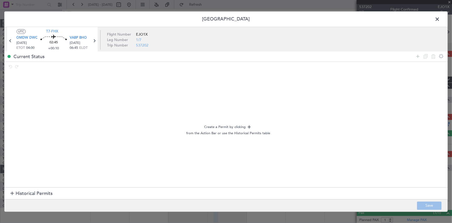
click at [38, 193] on span "Historical Permits" at bounding box center [34, 193] width 37 height 7
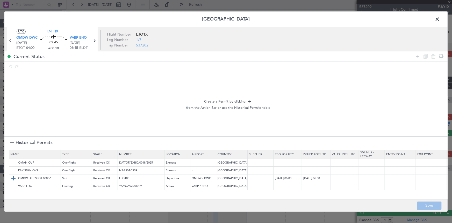
click at [13, 181] on img at bounding box center [13, 178] width 6 height 6
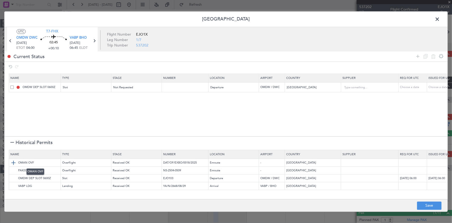
click at [12, 163] on img at bounding box center [13, 162] width 6 height 6
click at [15, 184] on img at bounding box center [13, 186] width 6 height 6
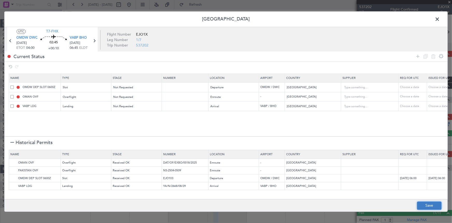
click at [423, 203] on button "Save" at bounding box center [429, 205] width 25 height 8
type input "OMDW DEP SLOT"
type input "NNN"
type input "1"
type input "NNN"
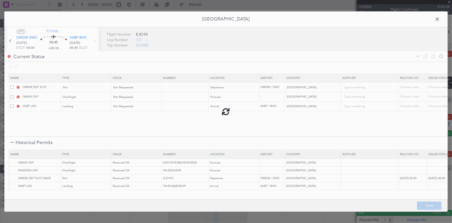
type input "2"
type input "NNN"
type input "3"
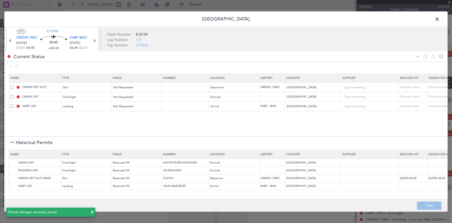
drag, startPoint x: 438, startPoint y: 18, endPoint x: 435, endPoint y: 21, distance: 3.5
click at [440, 19] on span at bounding box center [440, 20] width 0 height 10
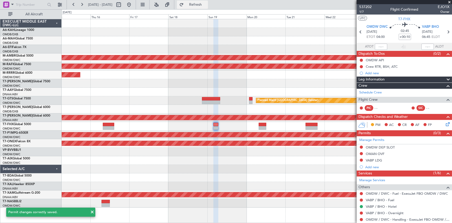
click at [200, 5] on button "Refresh" at bounding box center [192, 5] width 31 height 8
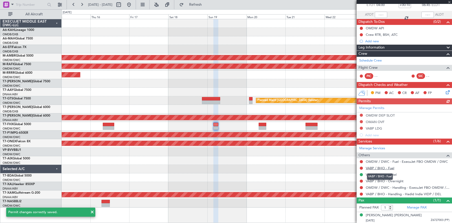
click at [376, 166] on link "VABP / BHO - Fuel" at bounding box center [380, 168] width 29 height 4
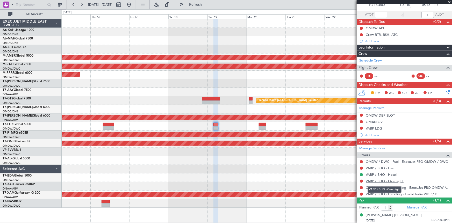
click at [376, 180] on link "VABP / BHO - Overnight" at bounding box center [385, 181] width 38 height 4
click at [207, 3] on span "Refresh" at bounding box center [196, 5] width 22 height 4
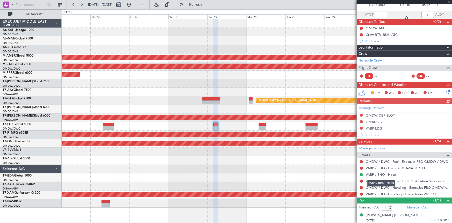
click at [376, 173] on link "VABP / BHO - Hotel" at bounding box center [381, 174] width 31 height 4
click at [208, 1] on button "Refresh" at bounding box center [192, 5] width 31 height 8
click at [394, 173] on link "VABP / BHO - Hotel - ASM AVIATION FUEL" at bounding box center [399, 174] width 67 height 4
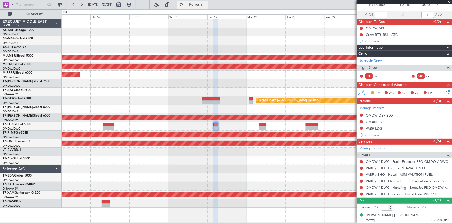
click at [202, 4] on span "Refresh" at bounding box center [196, 5] width 22 height 4
click at [361, 174] on button at bounding box center [361, 174] width 3 height 3
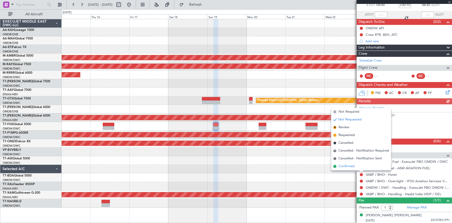
click at [348, 165] on span "Confirmed" at bounding box center [347, 166] width 16 height 5
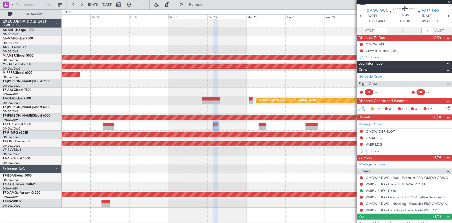
scroll to position [0, 0]
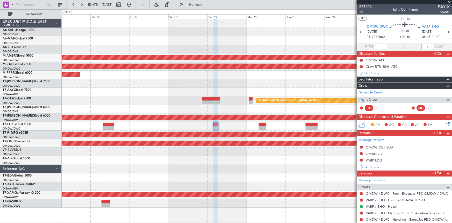
click at [360, 12] on span "1/7" at bounding box center [365, 12] width 12 height 4
drag, startPoint x: 446, startPoint y: 29, endPoint x: 215, endPoint y: 12, distance: 231.3
click at [446, 29] on icon at bounding box center [448, 32] width 7 height 7
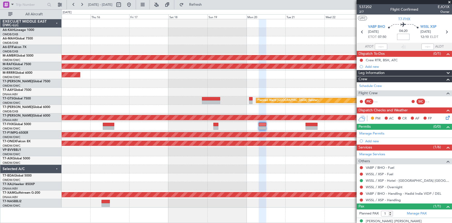
click at [404, 36] on input at bounding box center [403, 37] width 12 height 6
type input "+00:20"
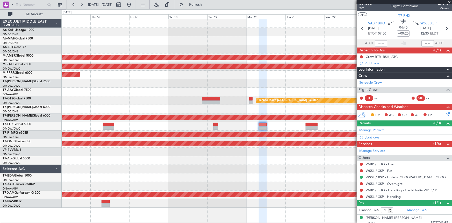
scroll to position [6, 0]
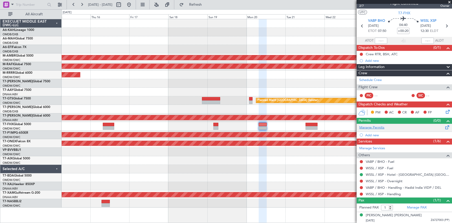
click at [370, 127] on link "Manage Permits" at bounding box center [371, 127] width 25 height 5
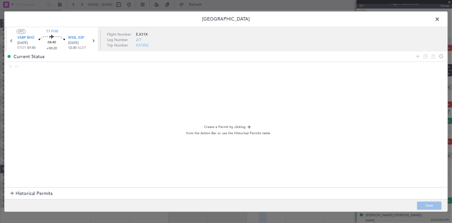
click at [35, 191] on span "Historical Permits" at bounding box center [34, 193] width 37 height 7
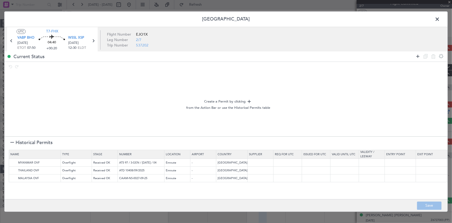
click at [420, 54] on icon at bounding box center [418, 56] width 6 height 6
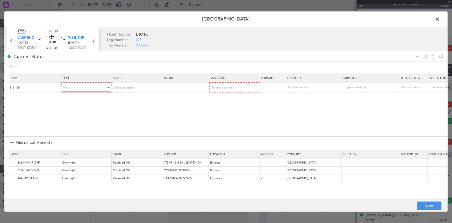
click at [84, 86] on div "Type" at bounding box center [84, 88] width 43 height 8
click at [76, 115] on span "Departure" at bounding box center [86, 116] width 46 height 8
click at [145, 88] on div "Select an option" at bounding box center [135, 88] width 43 height 8
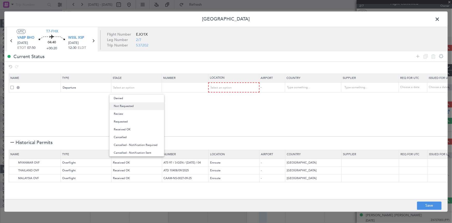
click at [129, 106] on span "Not Requested" at bounding box center [137, 106] width 46 height 8
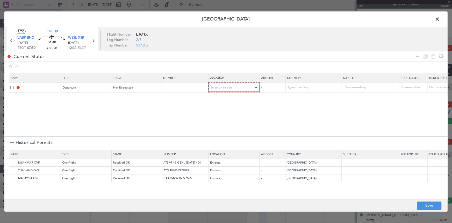
click at [233, 89] on div "Select an option" at bounding box center [232, 88] width 43 height 8
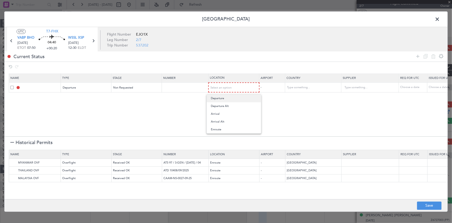
click at [221, 97] on span "Departure" at bounding box center [234, 98] width 46 height 8
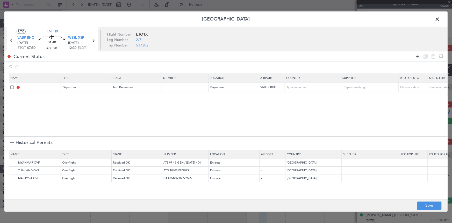
click at [419, 57] on icon at bounding box center [418, 56] width 6 height 6
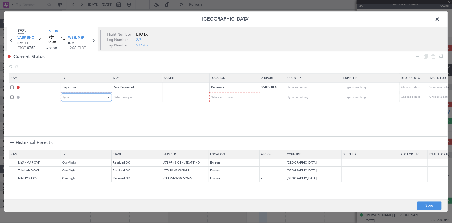
click at [93, 96] on div "Type" at bounding box center [84, 97] width 43 height 8
click at [77, 109] on span "ADC" at bounding box center [86, 108] width 46 height 8
click at [135, 98] on div "Select an option" at bounding box center [135, 97] width 43 height 8
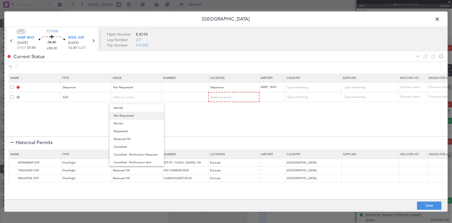
click at [129, 114] on span "Not Requested" at bounding box center [137, 116] width 46 height 8
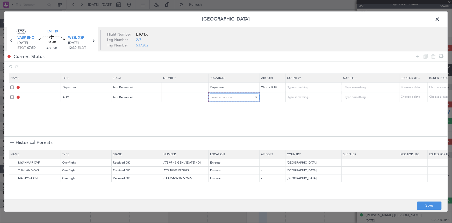
click at [227, 98] on span "Select an option" at bounding box center [221, 97] width 21 height 4
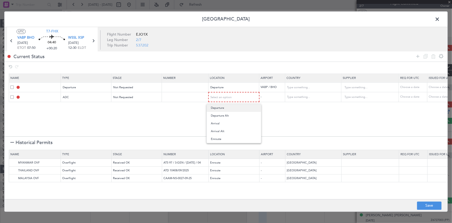
click at [224, 107] on span "Departure" at bounding box center [234, 108] width 46 height 8
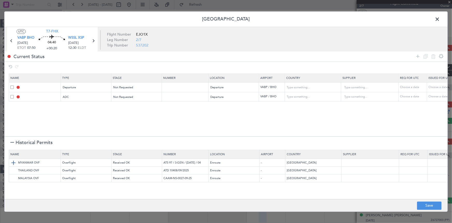
click at [13, 162] on img at bounding box center [13, 162] width 6 height 6
click at [11, 169] on img at bounding box center [13, 170] width 6 height 6
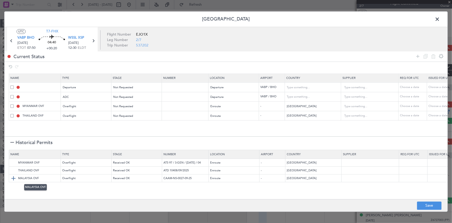
click at [12, 177] on img at bounding box center [13, 178] width 6 height 6
click at [426, 205] on button "Save" at bounding box center [429, 205] width 25 height 8
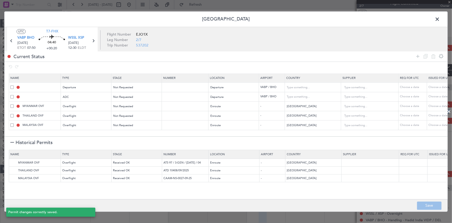
type input "DEPARTURE"
type input "[GEOGRAPHIC_DATA]"
type input "NNN"
type input "3"
type input "VABP DEP ADC"
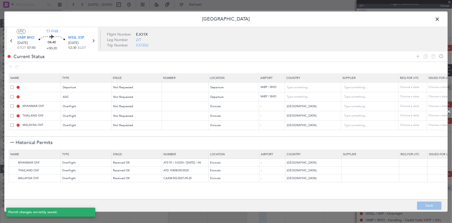
type input "[GEOGRAPHIC_DATA]"
type input "NNN"
type input "3"
type input "NNN"
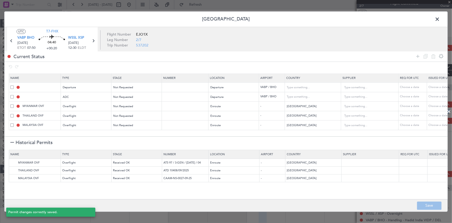
type input "NNN"
drag, startPoint x: 439, startPoint y: 18, endPoint x: 337, endPoint y: 85, distance: 122.0
click at [440, 18] on span at bounding box center [440, 20] width 0 height 10
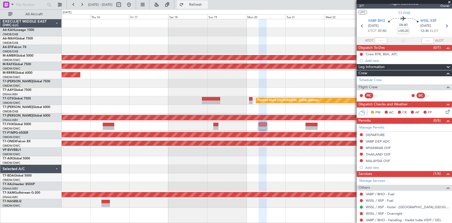
click at [207, 4] on span "Refresh" at bounding box center [196, 5] width 22 height 4
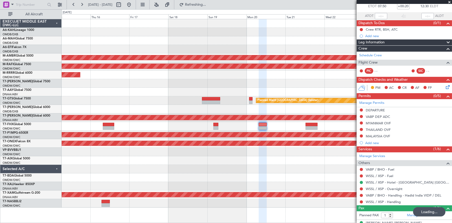
scroll to position [39, 0]
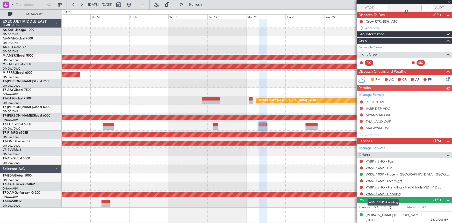
click at [379, 193] on link "WSSL / XSP - Handling" at bounding box center [383, 193] width 35 height 4
click at [361, 167] on button at bounding box center [361, 167] width 3 height 3
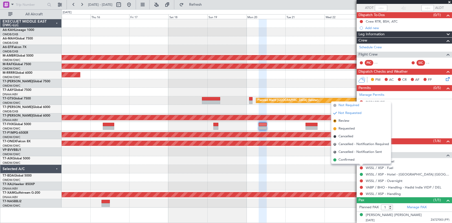
click at [350, 106] on span "Not Required" at bounding box center [349, 105] width 21 height 5
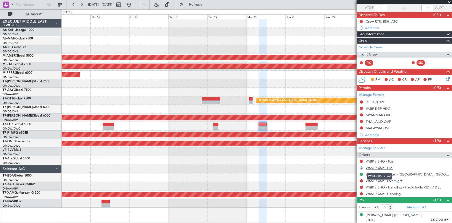
click at [379, 166] on link "WSSL / XSP - Fuel" at bounding box center [379, 167] width 27 height 4
click at [379, 161] on link "VABP / BHO - Fuel" at bounding box center [380, 161] width 29 height 4
drag, startPoint x: 213, startPoint y: 4, endPoint x: 448, endPoint y: 119, distance: 262.8
click at [207, 4] on span "Refresh" at bounding box center [196, 5] width 22 height 4
click at [381, 180] on link "WSSL / XSP - Overnight" at bounding box center [384, 180] width 37 height 4
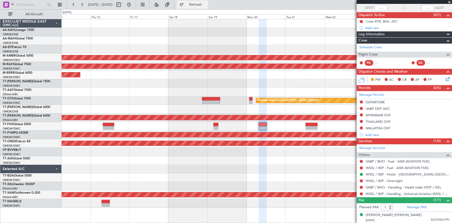
click at [205, 3] on span "Refresh" at bounding box center [196, 5] width 22 height 4
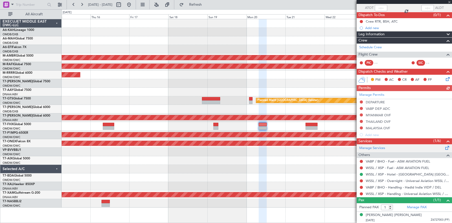
scroll to position [0, 0]
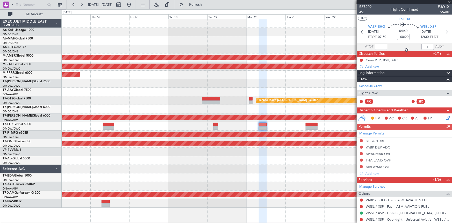
click at [361, 11] on span "2/7" at bounding box center [365, 12] width 12 height 4
click at [443, 31] on icon at bounding box center [446, 32] width 7 height 7
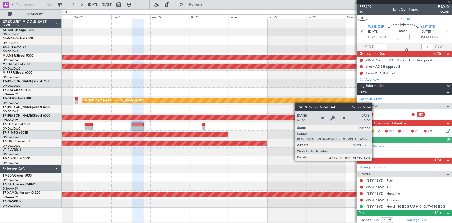
click at [162, 102] on div "Planned Maint [GEOGRAPHIC_DATA] (Seletar) Planned Maint [GEOGRAPHIC_DATA] (Al M…" at bounding box center [257, 113] width 391 height 188
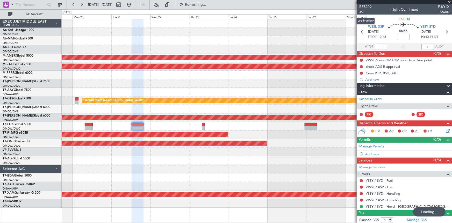
click at [362, 11] on span "3/7" at bounding box center [365, 12] width 12 height 4
click at [404, 36] on input at bounding box center [403, 37] width 12 height 6
type input "+00:05"
drag, startPoint x: 197, startPoint y: 5, endPoint x: 266, endPoint y: 21, distance: 71.2
click at [210, 10] on fb-flight-board "19 Oct 2025 - 29 Oct 2025 Refresh Quick Links All Aircraft Planned Maint Singap…" at bounding box center [226, 113] width 452 height 219
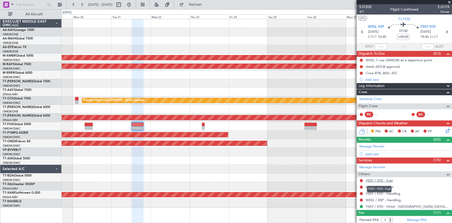
click at [372, 180] on link "YSSY / SYD - Fuel" at bounding box center [379, 180] width 27 height 4
click at [387, 186] on link "WSSL / XSP - Fuel" at bounding box center [379, 187] width 27 height 4
click at [379, 196] on div "WSSL / XSP - Handling" at bounding box center [404, 199] width 95 height 6
click at [370, 198] on link "WSSL / XSP - Handling" at bounding box center [383, 200] width 35 height 4
click at [206, 3] on span "Refresh" at bounding box center [196, 5] width 22 height 4
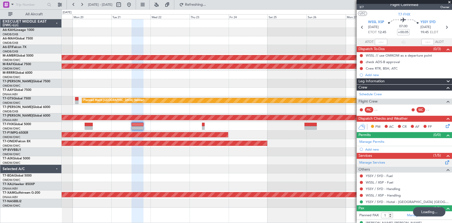
scroll to position [13, 0]
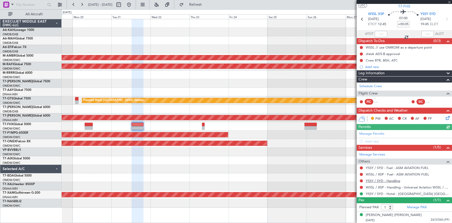
click at [383, 179] on link "YSSY / SYD - Handling" at bounding box center [383, 180] width 34 height 4
click at [204, 4] on span "Refresh" at bounding box center [196, 5] width 22 height 4
click at [364, 133] on link "Manage Permits" at bounding box center [371, 133] width 25 height 5
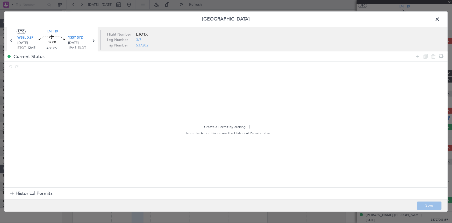
click at [27, 193] on span "Historical Permits" at bounding box center [34, 193] width 37 height 7
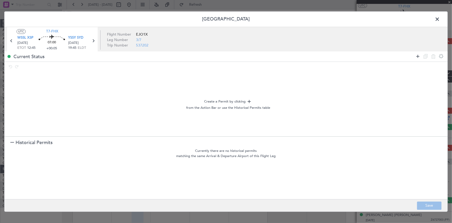
click at [418, 55] on icon at bounding box center [418, 56] width 6 height 6
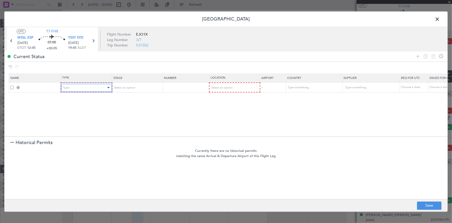
click at [82, 88] on div "Type" at bounding box center [84, 88] width 43 height 8
click at [238, 87] on div at bounding box center [226, 111] width 452 height 223
click at [238, 86] on div "Select an option" at bounding box center [232, 88] width 43 height 8
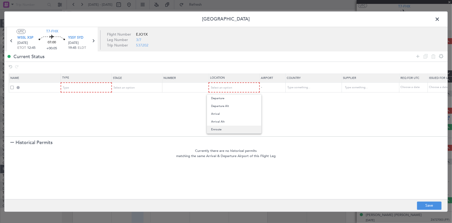
click at [232, 129] on span "Enroute" at bounding box center [234, 129] width 46 height 8
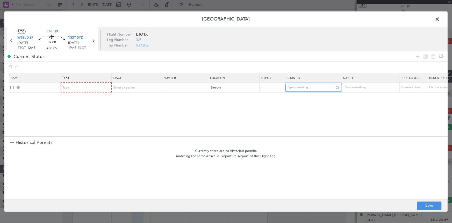
click at [295, 85] on input "text" at bounding box center [311, 88] width 47 height 8
click at [300, 97] on span "[GEOGRAPHIC_DATA]" at bounding box center [314, 96] width 48 height 8
type input "[GEOGRAPHIC_DATA]"
click at [418, 56] on icon at bounding box center [418, 56] width 6 height 6
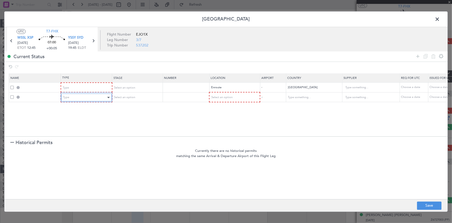
click at [93, 98] on div "Type" at bounding box center [84, 98] width 43 height 8
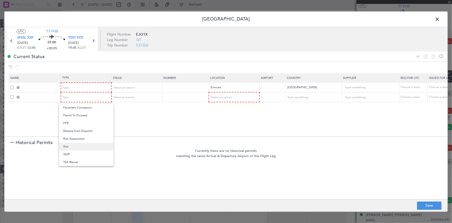
click at [65, 144] on span "Slot" at bounding box center [86, 147] width 46 height 8
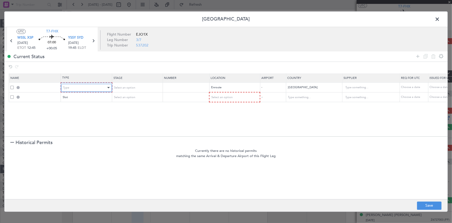
click at [77, 89] on div "Type" at bounding box center [84, 88] width 43 height 8
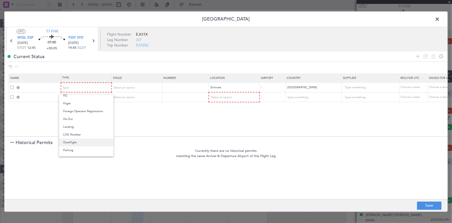
click at [71, 142] on span "Overflight" at bounding box center [86, 142] width 46 height 8
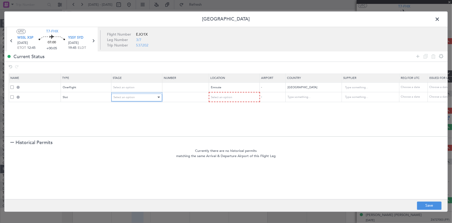
click at [137, 96] on div "Select an option" at bounding box center [135, 97] width 43 height 8
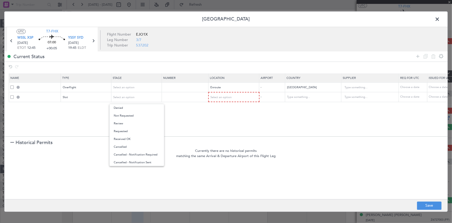
drag, startPoint x: 204, startPoint y: 113, endPoint x: 170, endPoint y: 87, distance: 42.5
click at [195, 104] on div at bounding box center [226, 111] width 452 height 223
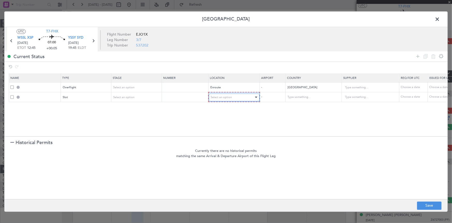
click at [236, 93] on div "Select an option" at bounding box center [232, 97] width 43 height 8
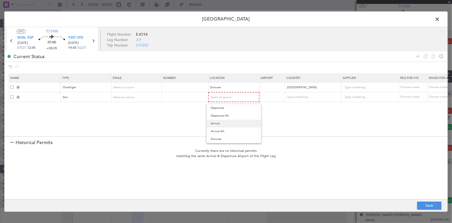
click at [225, 122] on span "Arrival" at bounding box center [234, 123] width 46 height 8
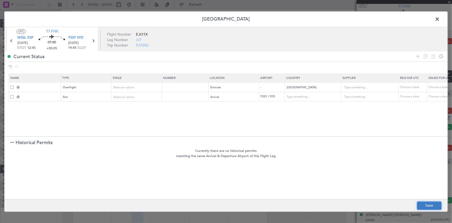
click at [433, 207] on button "Save" at bounding box center [429, 205] width 25 height 8
type input "INDONESIA OVF"
type input "NNN"
type input "2"
type input "YSSY ARR SLOT"
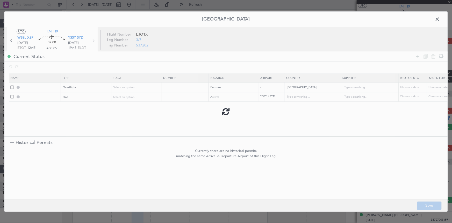
type input "[GEOGRAPHIC_DATA]"
type input "NNN"
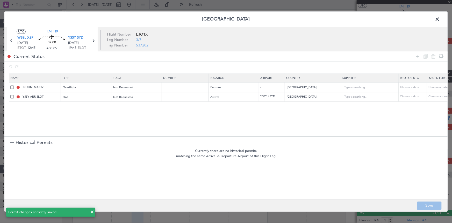
click at [440, 18] on span at bounding box center [440, 20] width 0 height 10
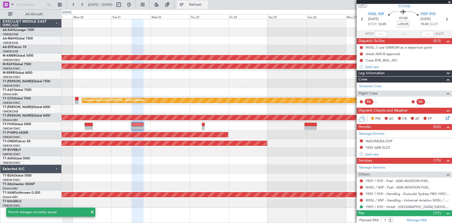
click at [208, 8] on button "Refresh" at bounding box center [192, 5] width 31 height 8
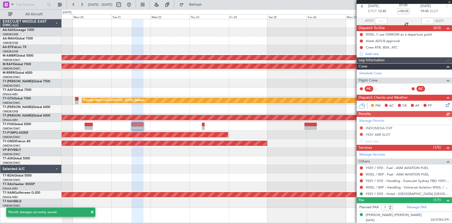
scroll to position [0, 0]
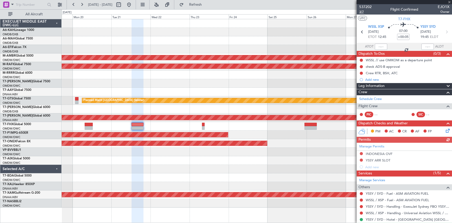
click at [363, 13] on span "3/7" at bounding box center [365, 12] width 12 height 4
click at [224, 86] on div at bounding box center [257, 83] width 391 height 9
click at [444, 30] on icon at bounding box center [446, 32] width 7 height 7
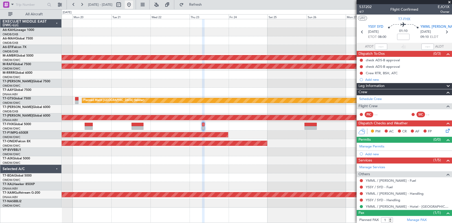
click at [133, 4] on button at bounding box center [129, 5] width 8 height 8
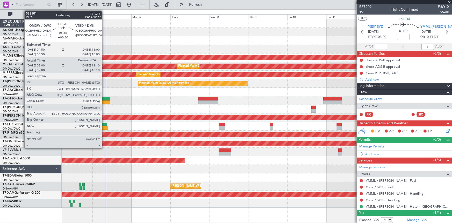
click at [104, 97] on div at bounding box center [105, 99] width 10 height 4
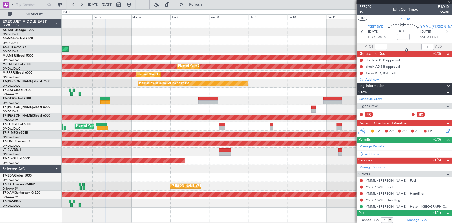
type input "+00:30"
type input "05:10"
type input "0"
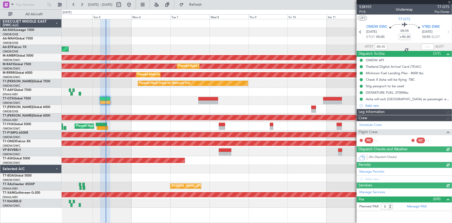
type input "[PERSON_NAME] ([PERSON_NAME])"
type input "7400"
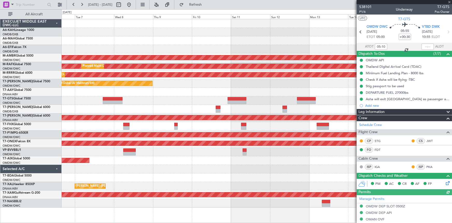
click at [142, 93] on div "AOG Maint Dubai (Dubai Intl) Planned Maint Singapore (Seletar) Planned Maint Du…" at bounding box center [257, 113] width 391 height 188
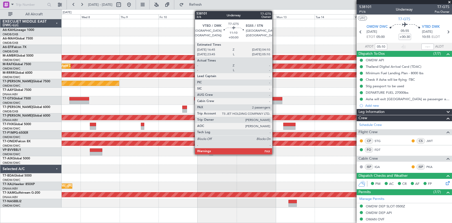
click at [275, 99] on div at bounding box center [273, 99] width 19 height 4
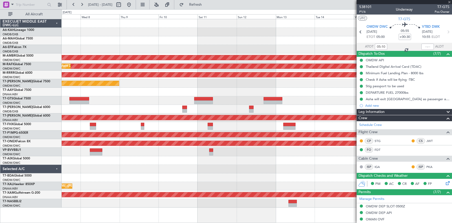
type input "2"
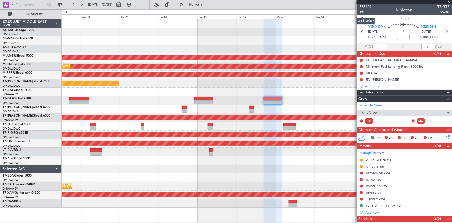
click at [363, 13] on span "3/6" at bounding box center [365, 12] width 12 height 4
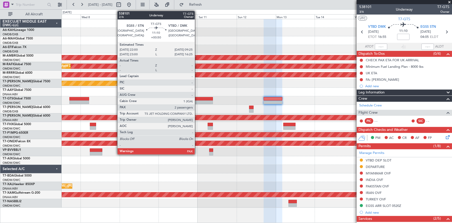
click at [197, 98] on div at bounding box center [203, 99] width 19 height 4
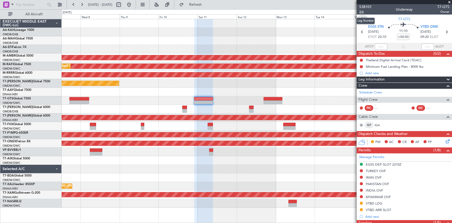
click at [363, 12] on span "2/6" at bounding box center [365, 12] width 12 height 4
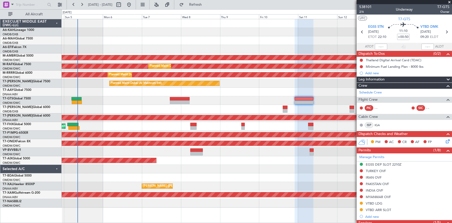
click at [215, 98] on div "AOG Maint Dubai (Dubai Intl) Planned Maint Singapore (Seletar) Planned Maint Du…" at bounding box center [257, 113] width 391 height 188
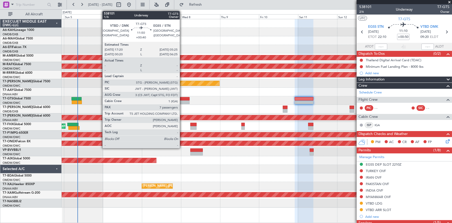
click at [182, 98] on div at bounding box center [180, 99] width 20 height 4
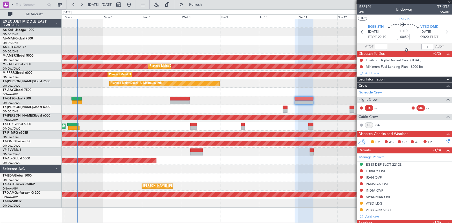
type input "+00:40"
type input "7"
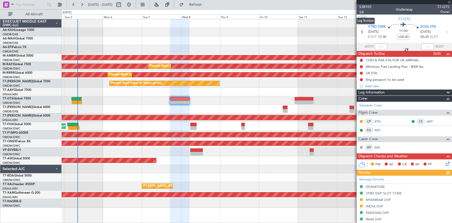
click at [361, 11] on span "1/6" at bounding box center [365, 12] width 12 height 4
click at [446, 30] on icon at bounding box center [446, 32] width 7 height 7
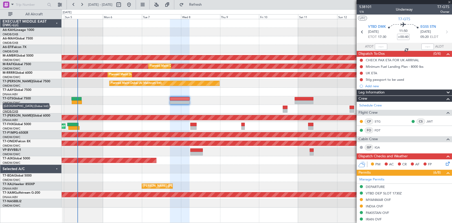
type input "+00:50"
type input "2"
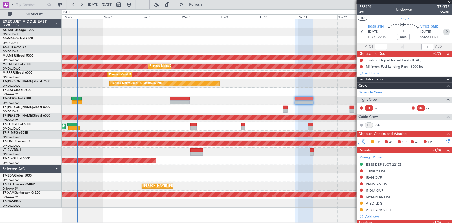
click at [446, 31] on icon at bounding box center [446, 32] width 7 height 7
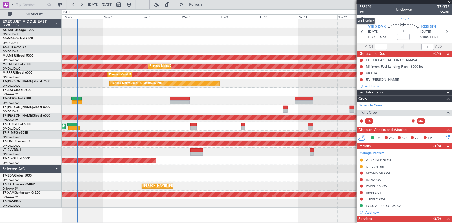
click at [361, 12] on span "3/6" at bounding box center [365, 12] width 12 height 4
click at [363, 159] on button "R" at bounding box center [361, 159] width 3 height 3
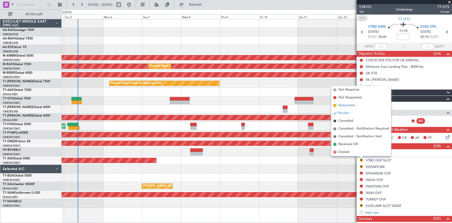
click at [347, 105] on span "Requested" at bounding box center [347, 105] width 16 height 5
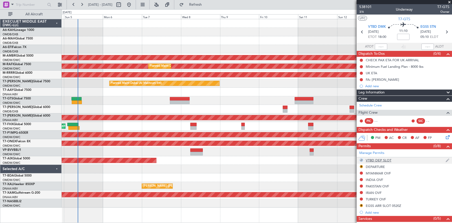
click at [362, 158] on div at bounding box center [361, 159] width 3 height 3
click at [362, 160] on button at bounding box center [361, 159] width 3 height 3
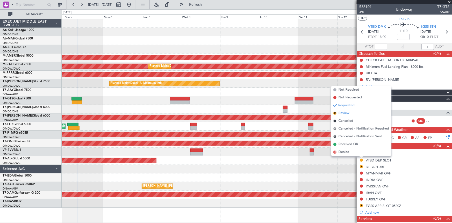
click at [345, 112] on span "Review" at bounding box center [344, 112] width 11 height 5
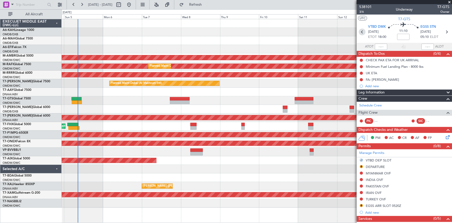
click at [362, 32] on icon at bounding box center [362, 32] width 7 height 7
type input "+00:50"
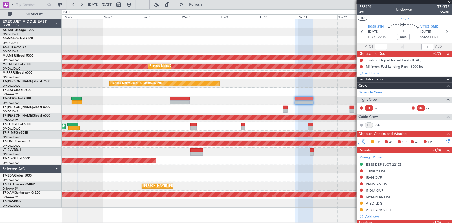
click at [360, 10] on span "2/6" at bounding box center [365, 12] width 12 height 4
click at [362, 13] on span "2/6" at bounding box center [365, 12] width 12 height 4
click at [206, 1] on button "Refresh" at bounding box center [192, 5] width 31 height 8
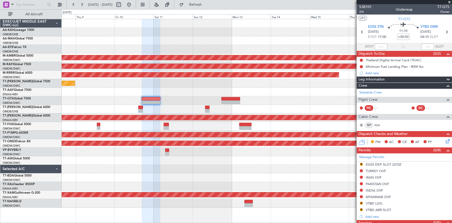
click at [159, 107] on div at bounding box center [257, 109] width 391 height 9
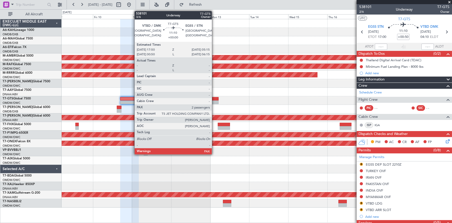
click at [214, 99] on div at bounding box center [209, 99] width 19 height 4
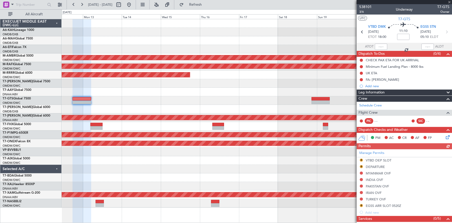
click at [156, 97] on div "Planned Maint [GEOGRAPHIC_DATA] (Seletar)" at bounding box center [257, 100] width 391 height 9
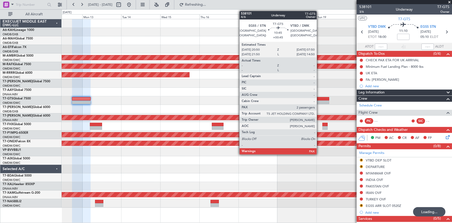
click at [319, 97] on div at bounding box center [320, 99] width 18 height 4
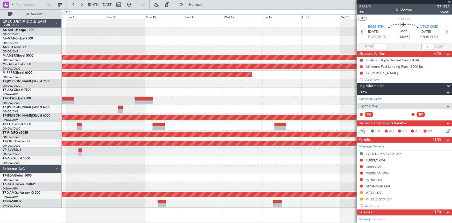
click at [196, 98] on div "Planned Maint [GEOGRAPHIC_DATA] (Seletar)" at bounding box center [257, 100] width 391 height 9
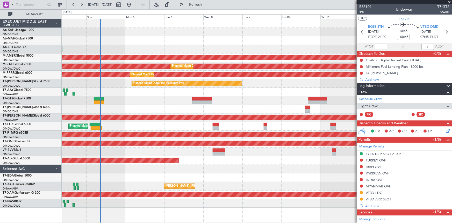
click at [350, 85] on div "Planned Maint Dubai (Al Maktoum Intl)" at bounding box center [257, 83] width 391 height 9
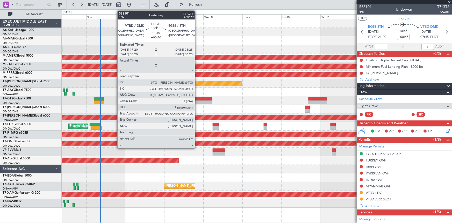
click at [197, 97] on div at bounding box center [202, 99] width 20 height 4
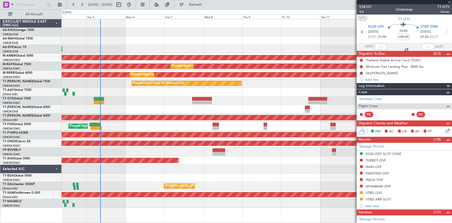
type input "+00:40"
type input "7"
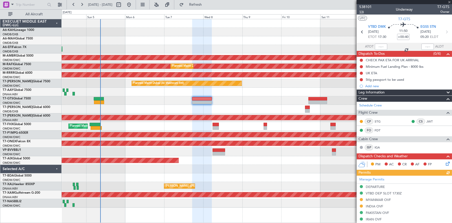
click at [363, 12] on span "1/6" at bounding box center [365, 12] width 12 height 4
click at [444, 31] on icon at bounding box center [446, 32] width 7 height 7
type input "+00:50"
type input "2"
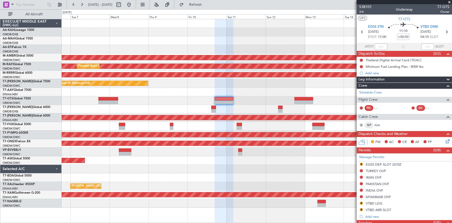
click at [181, 110] on div at bounding box center [257, 109] width 391 height 9
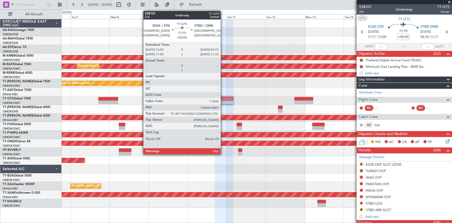
click at [223, 99] on div at bounding box center [224, 99] width 19 height 4
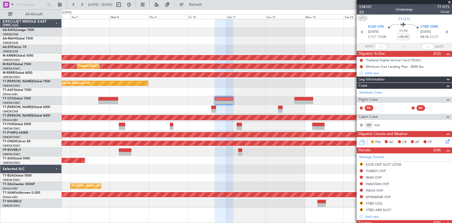
click at [361, 10] on span "2/6" at bounding box center [365, 12] width 12 height 4
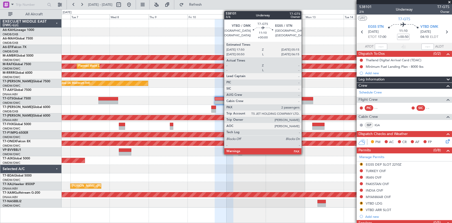
click at [304, 97] on div at bounding box center [304, 99] width 19 height 4
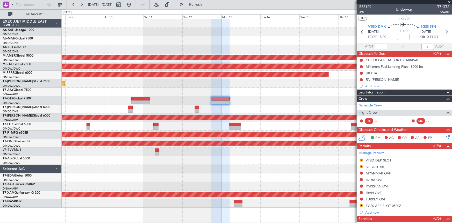
click at [251, 98] on div "Planned Maint [GEOGRAPHIC_DATA] (Seletar)" at bounding box center [257, 100] width 391 height 9
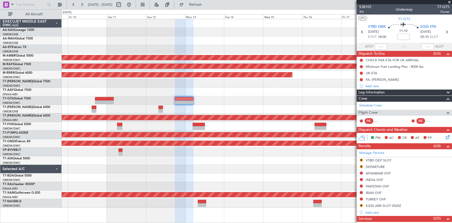
click at [161, 92] on div at bounding box center [257, 92] width 391 height 9
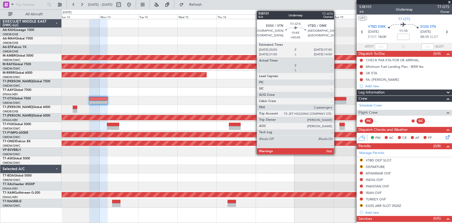
click at [337, 100] on div at bounding box center [337, 102] width 18 height 4
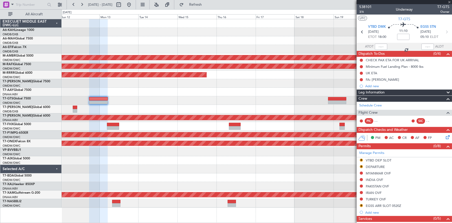
type input "+00:45"
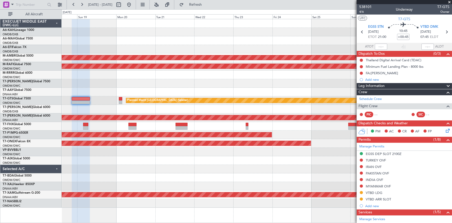
click at [53, 80] on div "Planned Maint [GEOGRAPHIC_DATA] (Seletar) Planned Maint [GEOGRAPHIC_DATA] (Al M…" at bounding box center [226, 115] width 452 height 213
click at [83, 5] on button at bounding box center [82, 5] width 8 height 8
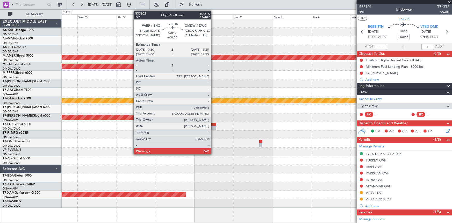
click at [214, 124] on div at bounding box center [213, 125] width 5 height 4
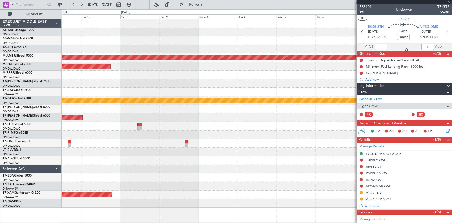
click at [73, 114] on div "AOG Maint Dubai (Al Maktoum Intl)" at bounding box center [257, 117] width 391 height 9
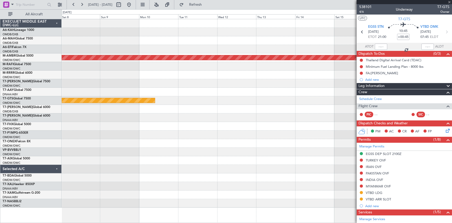
click at [73, 119] on div "Planned Maint [GEOGRAPHIC_DATA] (Seletar) Planned Maint [GEOGRAPHIC_DATA] (Sele…" at bounding box center [257, 113] width 391 height 188
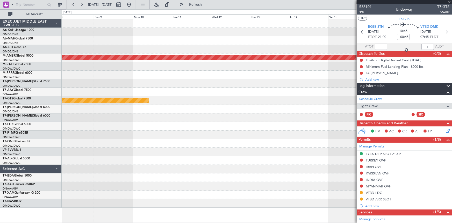
type input "1"
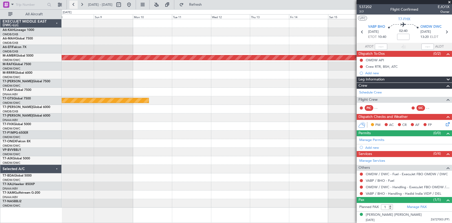
click at [75, 4] on button at bounding box center [73, 5] width 8 height 8
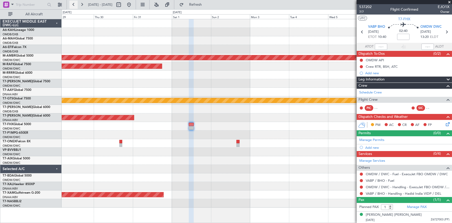
click at [75, 4] on button at bounding box center [73, 5] width 8 height 8
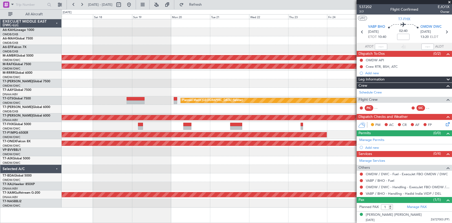
click at [153, 124] on div "Planned Maint [GEOGRAPHIC_DATA] (Seletar) Planned Maint [GEOGRAPHIC_DATA] (Al M…" at bounding box center [257, 113] width 391 height 188
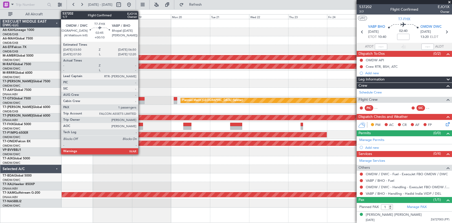
click at [141, 124] on div at bounding box center [140, 125] width 5 height 4
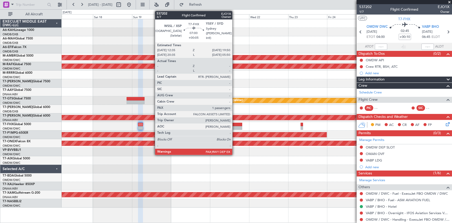
click at [235, 124] on div at bounding box center [236, 125] width 12 height 4
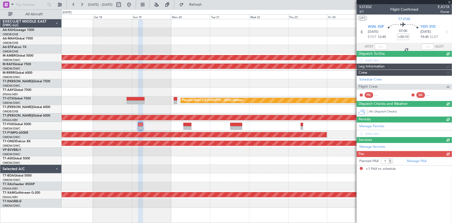
type input "+00:05"
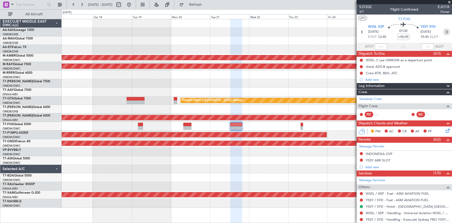
click at [444, 30] on icon at bounding box center [446, 32] width 7 height 7
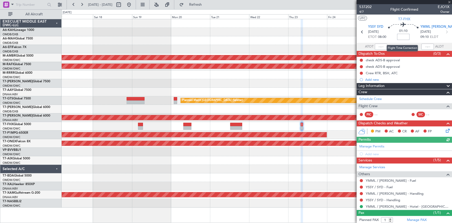
click at [401, 36] on input at bounding box center [403, 37] width 12 height 6
click at [398, 38] on input at bounding box center [403, 37] width 12 height 6
click at [389, 38] on div "01:10 -10" at bounding box center [403, 31] width 34 height 19
type input "-00:10"
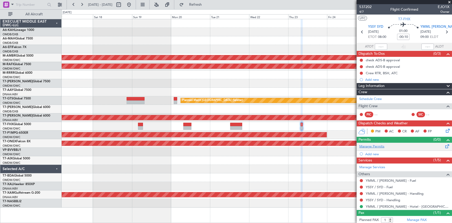
click at [374, 144] on link "Manage Permits" at bounding box center [371, 146] width 25 height 5
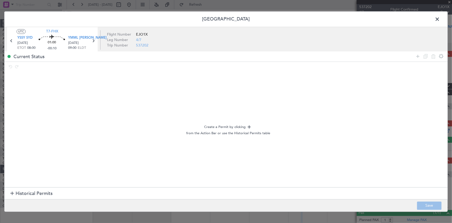
click at [48, 195] on span "Historical Permits" at bounding box center [34, 193] width 37 height 7
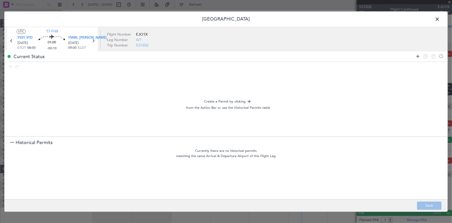
click at [417, 57] on icon at bounding box center [418, 56] width 6 height 6
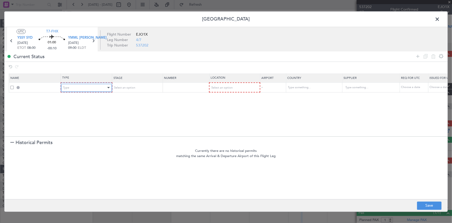
click at [83, 89] on div "Type" at bounding box center [84, 88] width 43 height 8
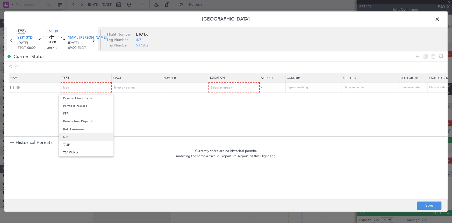
click at [73, 138] on span "Slot" at bounding box center [86, 137] width 46 height 8
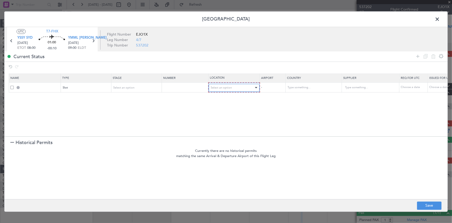
click at [219, 87] on span "Select an option" at bounding box center [221, 88] width 21 height 4
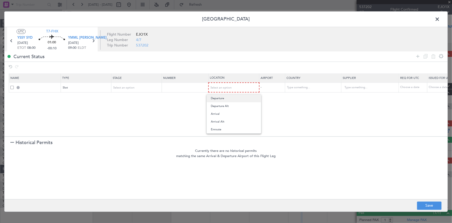
click at [225, 97] on span "Departure" at bounding box center [234, 98] width 46 height 8
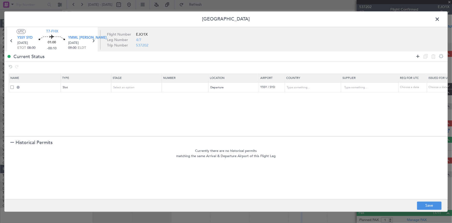
click at [420, 55] on icon at bounding box center [418, 56] width 6 height 6
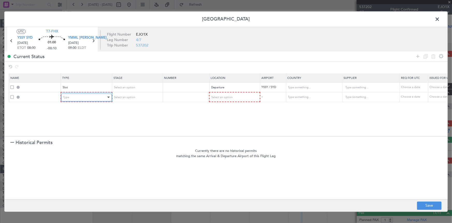
click at [79, 93] on div "Type" at bounding box center [84, 97] width 43 height 8
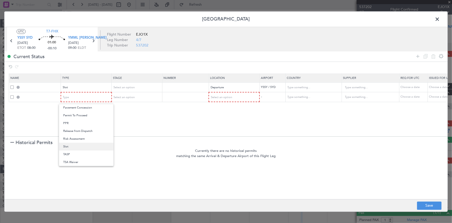
click at [72, 146] on span "Slot" at bounding box center [86, 147] width 46 height 8
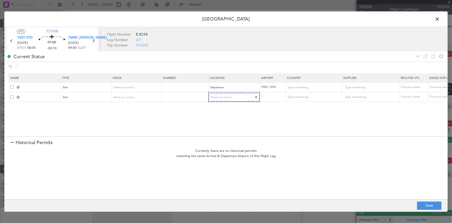
click at [231, 96] on span "Select an option" at bounding box center [221, 97] width 21 height 4
drag, startPoint x: 220, startPoint y: 123, endPoint x: 239, endPoint y: 140, distance: 25.0
click at [220, 124] on span "Arrival" at bounding box center [234, 123] width 46 height 8
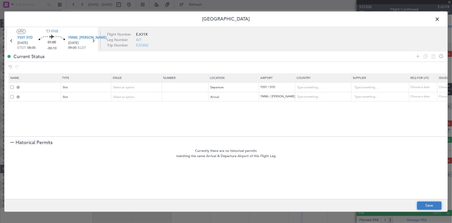
click at [423, 206] on button "Save" at bounding box center [429, 205] width 25 height 8
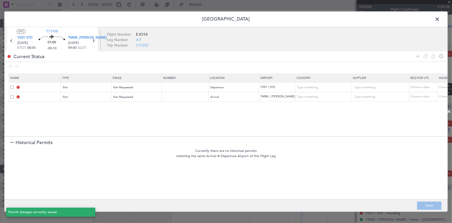
type input "YSSY DEP SLOT"
type input "[GEOGRAPHIC_DATA]"
type input "NNN"
type input "YMML ARR SLOT"
type input "[GEOGRAPHIC_DATA]"
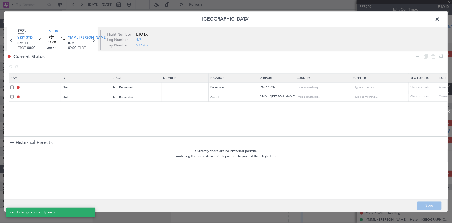
type input "NNN"
click at [440, 17] on span at bounding box center [440, 20] width 0 height 10
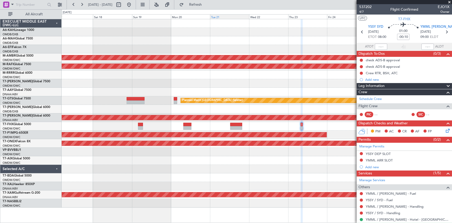
click at [199, 3] on button "Refresh" at bounding box center [192, 5] width 31 height 8
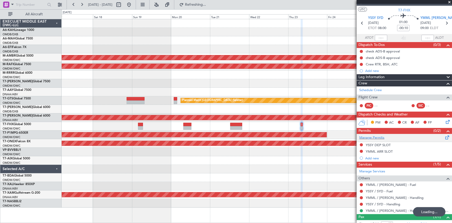
scroll to position [26, 0]
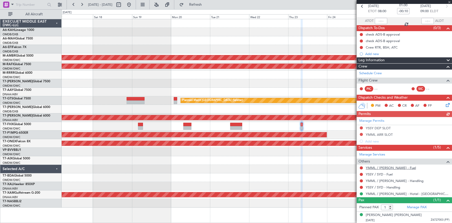
click at [374, 168] on link "YMML / [PERSON_NAME] - Fuel" at bounding box center [391, 167] width 50 height 4
click at [378, 167] on link "YMML / [PERSON_NAME] - Fuel" at bounding box center [391, 167] width 50 height 4
click at [206, 4] on span "Refresh" at bounding box center [196, 5] width 22 height 4
click at [377, 174] on link "YSSY / SYD - Fuel" at bounding box center [379, 174] width 27 height 4
click at [375, 186] on link "YSSY / SYD - Handling" at bounding box center [383, 187] width 34 height 4
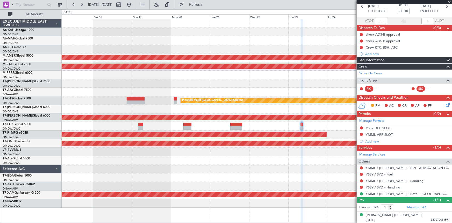
click at [204, 4] on span "Refresh" at bounding box center [196, 5] width 22 height 4
click at [381, 180] on link "YMML / [PERSON_NAME] - Handling" at bounding box center [395, 180] width 58 height 4
click at [207, 4] on span "Refresh" at bounding box center [196, 5] width 22 height 4
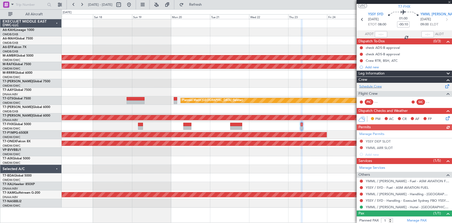
scroll to position [0, 0]
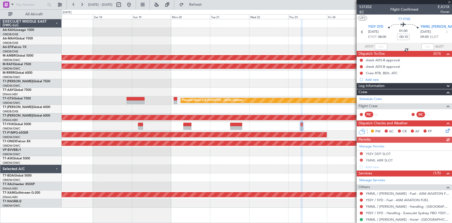
click at [362, 10] on span "4/7" at bounding box center [365, 12] width 12 height 4
click at [446, 31] on icon at bounding box center [446, 32] width 7 height 7
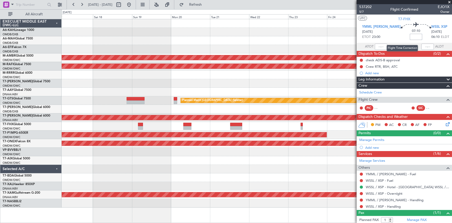
click at [410, 36] on input at bounding box center [416, 37] width 12 height 6
click at [401, 40] on div "07:10 +20" at bounding box center [416, 31] width 31 height 19
type input "+00:20"
click at [368, 136] on div "Manage Permits" at bounding box center [404, 140] width 95 height 8
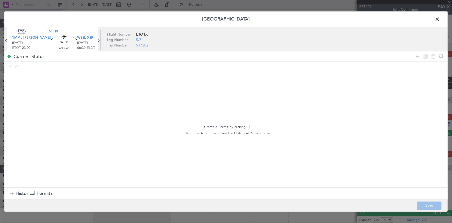
click at [29, 193] on span "Historical Permits" at bounding box center [34, 193] width 37 height 7
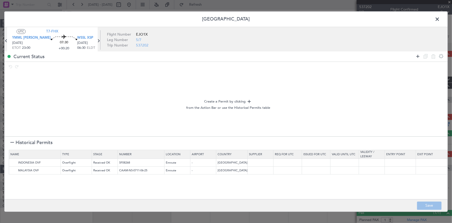
click at [418, 55] on icon at bounding box center [418, 56] width 6 height 6
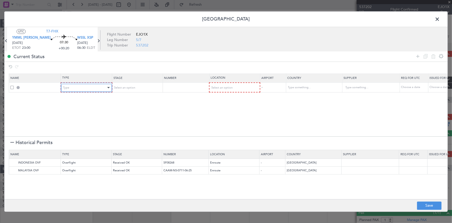
click at [77, 90] on div "Type" at bounding box center [84, 88] width 43 height 8
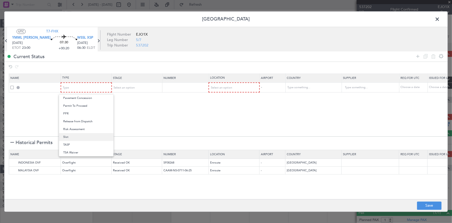
click at [73, 137] on span "Slot" at bounding box center [86, 137] width 46 height 8
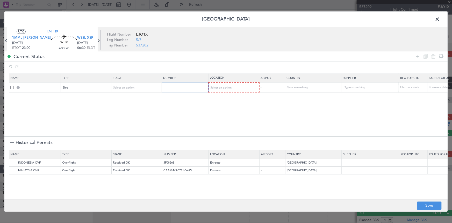
click at [173, 85] on input "text" at bounding box center [185, 87] width 45 height 4
click at [224, 88] on span "Select an option" at bounding box center [221, 88] width 21 height 4
click at [220, 98] on span "Departure" at bounding box center [234, 98] width 46 height 8
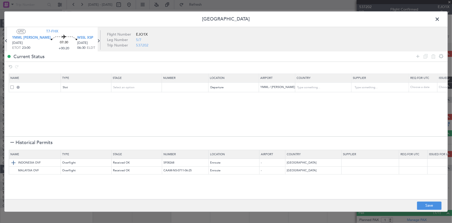
click at [11, 164] on img at bounding box center [13, 162] width 6 height 6
click at [424, 204] on button "Save" at bounding box center [429, 205] width 25 height 8
type input "YMML DEP SLOT"
type input "[GEOGRAPHIC_DATA]"
type input "NNN"
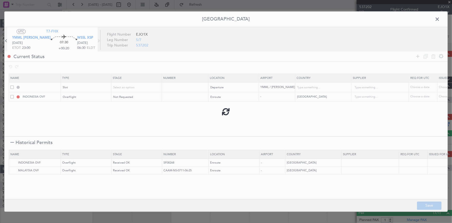
type input "NNN"
type input "2"
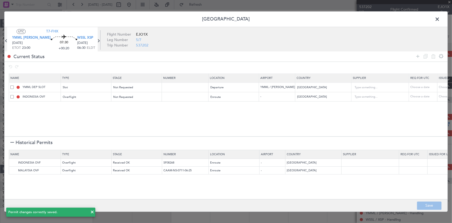
click at [440, 18] on span at bounding box center [440, 20] width 0 height 10
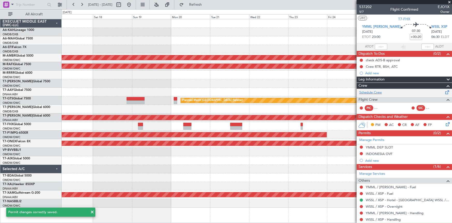
drag, startPoint x: 201, startPoint y: 4, endPoint x: 422, endPoint y: 89, distance: 237.5
click at [202, 5] on span "Refresh" at bounding box center [196, 5] width 22 height 4
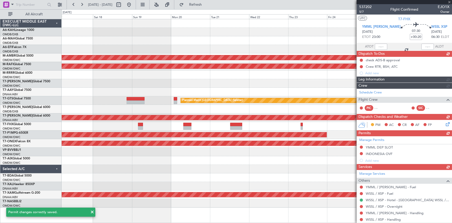
scroll to position [26, 0]
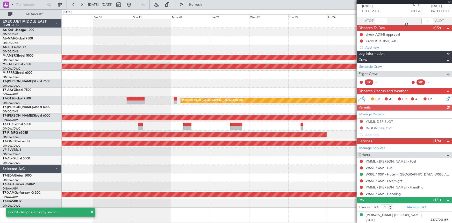
click at [378, 160] on link "YMML / [PERSON_NAME] - Fuel" at bounding box center [391, 161] width 50 height 4
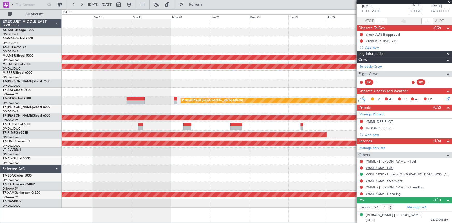
click at [373, 167] on link "WSSL / XSP - Fuel" at bounding box center [379, 167] width 27 height 4
click at [375, 179] on link "WSSL / XSP - Overnight" at bounding box center [384, 180] width 37 height 4
click at [383, 185] on link "YMML / [PERSON_NAME] - Handling" at bounding box center [395, 187] width 58 height 4
click at [375, 191] on link "WSSL / XSP - Handling" at bounding box center [383, 193] width 35 height 4
click at [207, 5] on span "Refresh" at bounding box center [196, 5] width 22 height 4
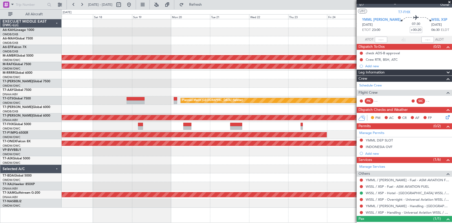
scroll to position [0, 0]
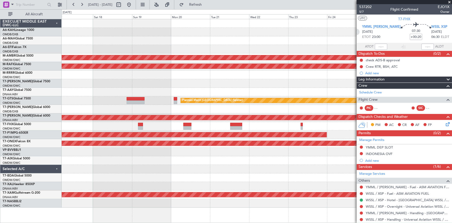
click at [360, 31] on icon at bounding box center [356, 32] width 7 height 7
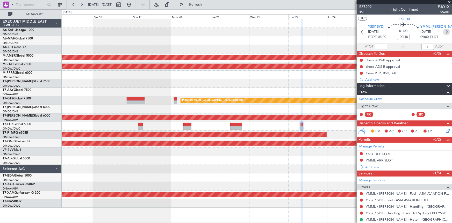
click at [444, 32] on icon at bounding box center [446, 32] width 7 height 7
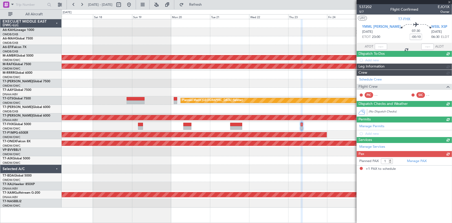
type input "+00:20"
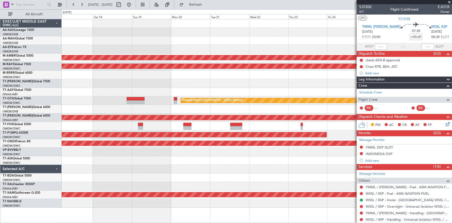
drag, startPoint x: 204, startPoint y: 5, endPoint x: 447, endPoint y: 77, distance: 253.3
click at [205, 6] on span "Refresh" at bounding box center [196, 5] width 22 height 4
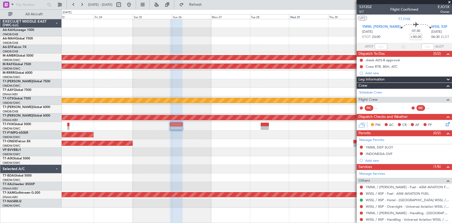
click at [90, 128] on div at bounding box center [257, 126] width 391 height 9
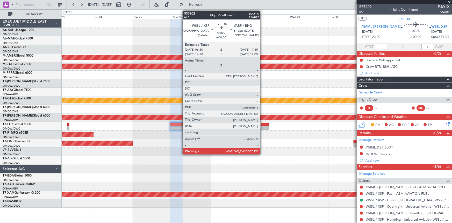
click at [263, 124] on div at bounding box center [265, 125] width 8 height 4
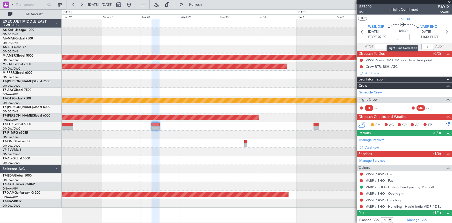
click at [402, 36] on input at bounding box center [403, 37] width 12 height 6
click at [403, 34] on input at bounding box center [403, 37] width 12 height 6
type input "-00:15"
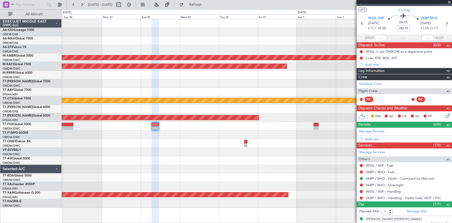
scroll to position [13, 0]
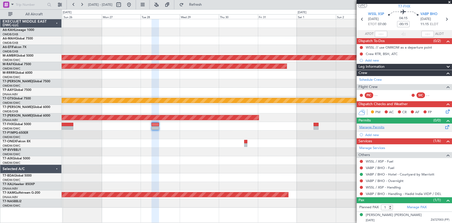
click at [373, 126] on link "Manage Permits" at bounding box center [371, 127] width 25 height 5
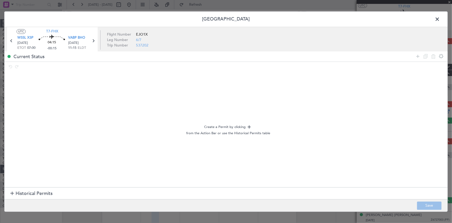
click at [37, 194] on span "Historical Permits" at bounding box center [34, 193] width 37 height 7
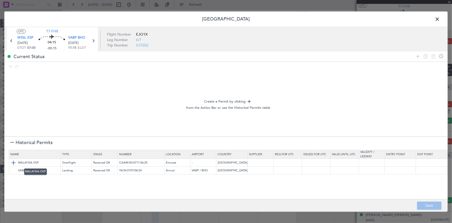
click at [13, 161] on img at bounding box center [13, 162] width 6 height 6
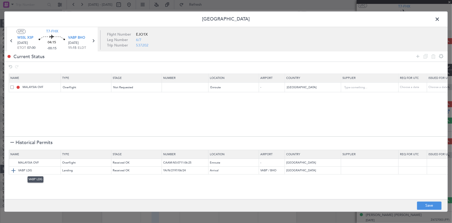
click at [14, 168] on img at bounding box center [13, 170] width 6 height 6
click at [428, 205] on button "Save" at bounding box center [429, 205] width 25 height 8
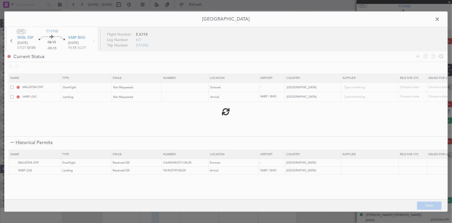
type input "NNN"
type input "3"
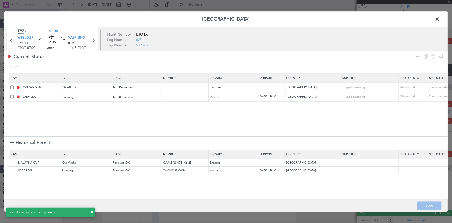
click at [440, 18] on span at bounding box center [440, 20] width 0 height 10
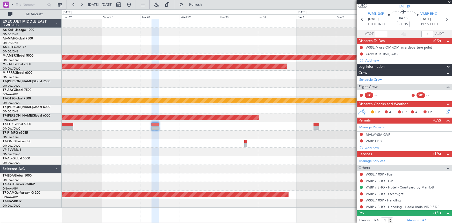
scroll to position [0, 0]
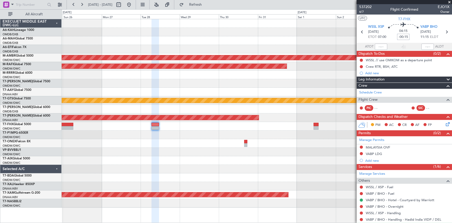
click at [408, 36] on input "-00:15" at bounding box center [403, 37] width 12 height 6
type input "-00:00"
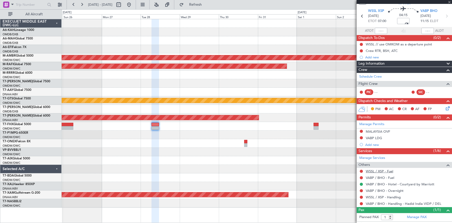
scroll to position [26, 0]
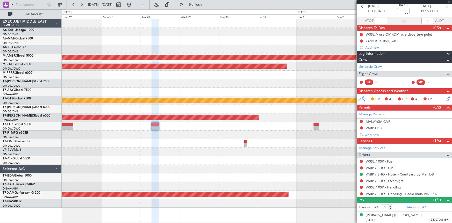
click at [377, 161] on link "WSSL / XSP - Fuel" at bounding box center [379, 161] width 27 height 4
click at [377, 166] on link "VABP / BHO - Fuel" at bounding box center [380, 167] width 29 height 4
click at [206, 2] on button "Refresh" at bounding box center [192, 5] width 31 height 8
click at [375, 180] on link "VABP / BHO - Overnight" at bounding box center [385, 180] width 38 height 4
click at [377, 186] on link "WSSL / XSP - Handling" at bounding box center [383, 187] width 35 height 4
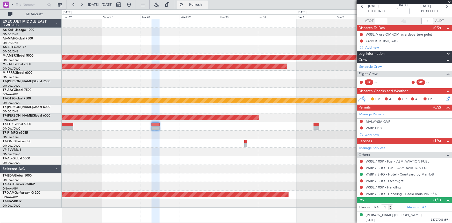
click at [207, 4] on span "Refresh" at bounding box center [196, 5] width 22 height 4
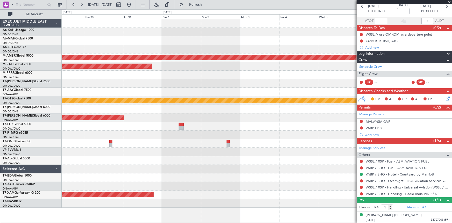
click at [168, 104] on div "Planned Maint [GEOGRAPHIC_DATA] (Seletar) Planned Maint [GEOGRAPHIC_DATA] (Al M…" at bounding box center [257, 113] width 391 height 188
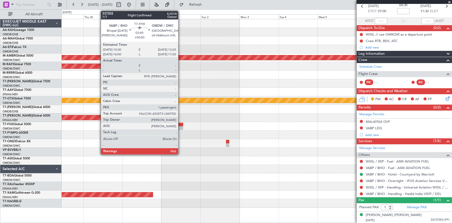
click at [181, 125] on div at bounding box center [180, 125] width 5 height 4
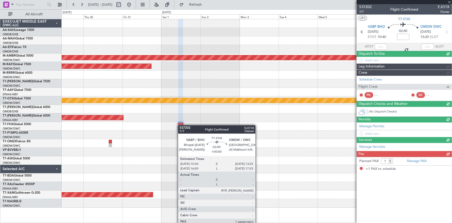
scroll to position [0, 0]
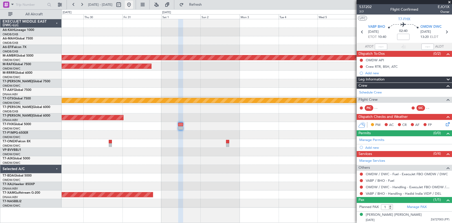
click at [133, 3] on button at bounding box center [129, 5] width 8 height 8
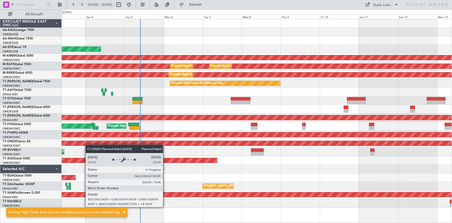
click at [85, 143] on div "Planned Maint [GEOGRAPHIC_DATA] ([GEOGRAPHIC_DATA] Intl) Planned Maint [GEOGRAP…" at bounding box center [257, 113] width 391 height 188
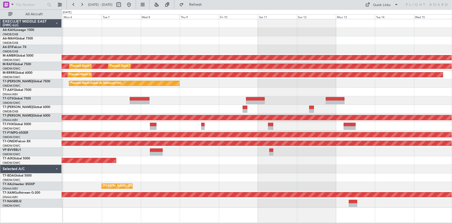
click at [209, 90] on div "AOG Maint [GEOGRAPHIC_DATA] (Dubai Intl) Planned Maint [GEOGRAPHIC_DATA] (Selet…" at bounding box center [257, 113] width 391 height 188
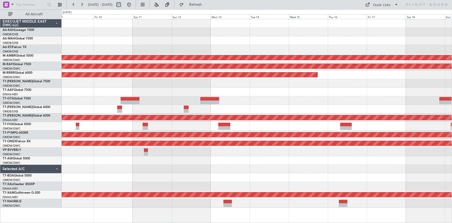
click at [95, 84] on div "Planned Maint [GEOGRAPHIC_DATA] (Seletar) Planned Maint [GEOGRAPHIC_DATA] (Al M…" at bounding box center [257, 113] width 391 height 188
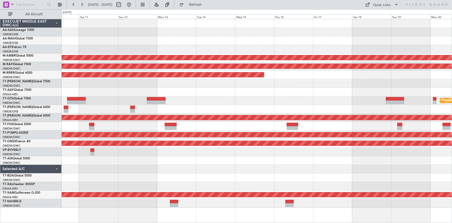
click at [126, 47] on div "Planned Maint [GEOGRAPHIC_DATA] (Seletar) Planned Maint [GEOGRAPHIC_DATA] (Al M…" at bounding box center [257, 113] width 391 height 188
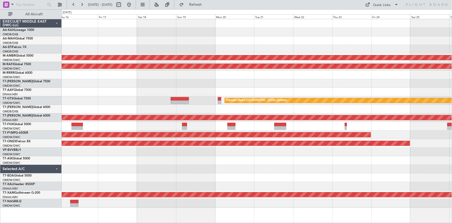
click at [164, 70] on div "Planned Maint Dubai (Al Maktoum Intl)" at bounding box center [257, 74] width 391 height 9
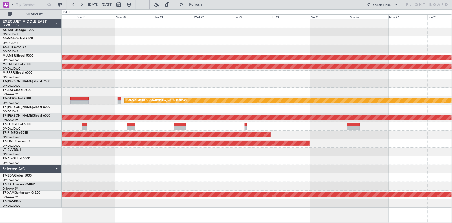
click at [165, 76] on div "Planned Maint [GEOGRAPHIC_DATA] (Seletar) Planned Maint [GEOGRAPHIC_DATA] (Al M…" at bounding box center [257, 113] width 391 height 188
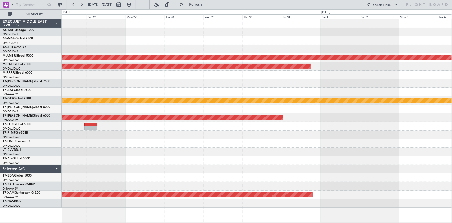
click at [143, 75] on div "Planned Maint [GEOGRAPHIC_DATA] (Seletar) Planned Maint [GEOGRAPHIC_DATA] (Al M…" at bounding box center [257, 113] width 391 height 188
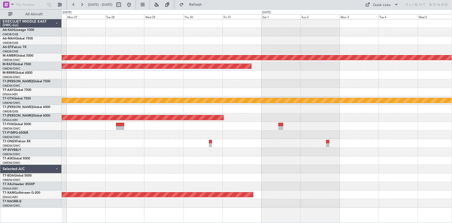
click at [198, 128] on div "Planned Maint [GEOGRAPHIC_DATA] (Seletar) Planned Maint [GEOGRAPHIC_DATA] (Al M…" at bounding box center [257, 113] width 391 height 188
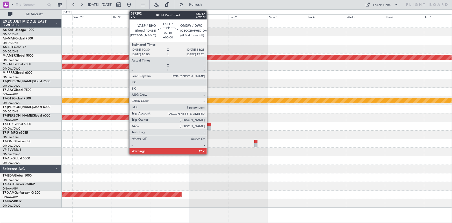
click at [209, 124] on div at bounding box center [209, 125] width 5 height 4
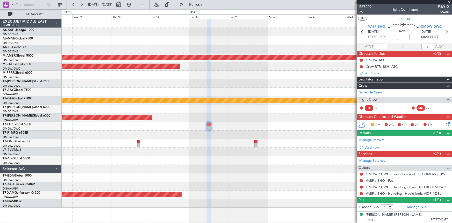
click at [404, 38] on input at bounding box center [403, 37] width 12 height 6
click at [391, 38] on div "02:40 +20" at bounding box center [403, 31] width 34 height 19
type input "+00:20"
click at [376, 180] on link "VABP / BHO - Fuel" at bounding box center [380, 180] width 29 height 4
click at [207, 6] on span "Refresh" at bounding box center [196, 5] width 22 height 4
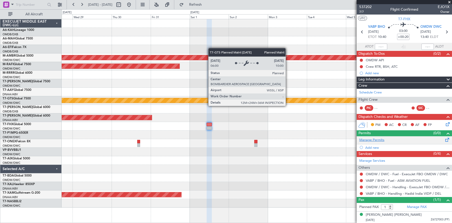
click at [372, 139] on link "Manage Permits" at bounding box center [371, 139] width 25 height 5
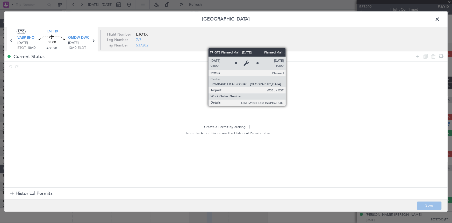
click at [31, 192] on span "Historical Permits" at bounding box center [34, 193] width 37 height 7
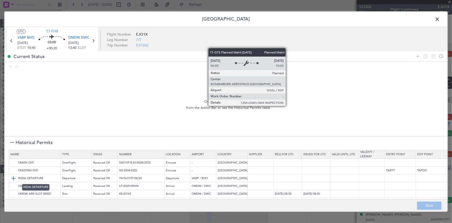
click at [14, 178] on img at bounding box center [13, 178] width 6 height 6
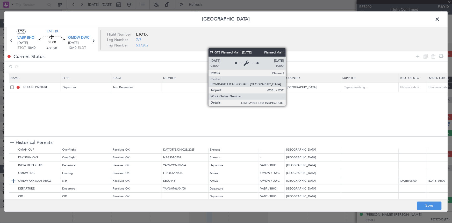
scroll to position [18, 0]
click at [417, 55] on icon at bounding box center [418, 56] width 6 height 6
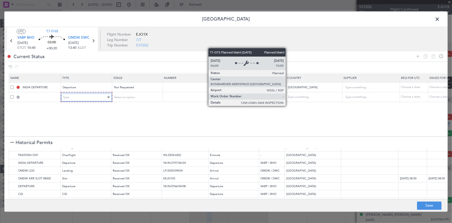
click at [88, 96] on div "Type" at bounding box center [84, 97] width 43 height 8
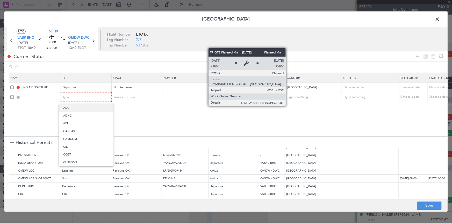
click at [82, 109] on span "ADC" at bounding box center [86, 108] width 46 height 8
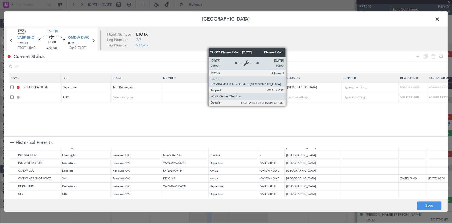
click at [146, 92] on mat-form-field "Select an option" at bounding box center [136, 96] width 50 height 9
click at [147, 97] on div "Select an option" at bounding box center [135, 97] width 43 height 8
drag, startPoint x: 138, startPoint y: 114, endPoint x: 301, endPoint y: 87, distance: 164.9
click at [138, 114] on span "Not Requested" at bounding box center [137, 116] width 46 height 8
click at [301, 109] on section "Name Type Stage Number Location Airport Country Supplier Req For Utc Issued For…" at bounding box center [225, 104] width 443 height 64
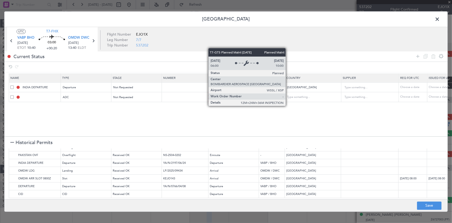
click at [305, 47] on article "UTC T7-FHX VABP BHO [DATE] ETOT 10:40 03:00 +00:20 OMDW DWC [DATE] 13:40 ELDT F…" at bounding box center [225, 40] width 443 height 26
click at [187, 98] on input "text" at bounding box center [185, 97] width 45 height 4
click at [230, 95] on span "Select an option" at bounding box center [221, 97] width 21 height 4
click at [225, 110] on span "Departure" at bounding box center [234, 108] width 46 height 8
click at [293, 117] on section "Name Type Stage Number Location Airport Country Supplier Req For Utc Issued For…" at bounding box center [225, 104] width 443 height 64
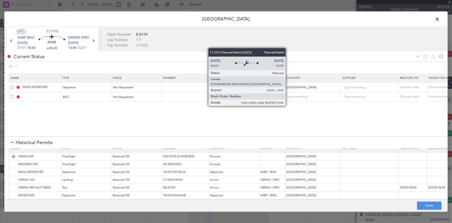
scroll to position [0, 0]
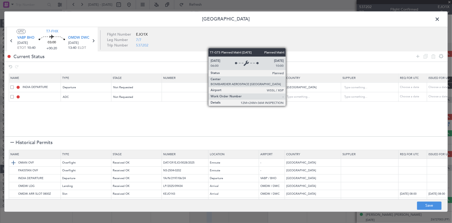
click at [13, 162] on img at bounding box center [13, 162] width 6 height 6
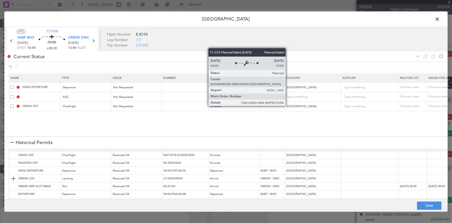
scroll to position [18, 0]
click at [14, 167] on img at bounding box center [13, 170] width 6 height 6
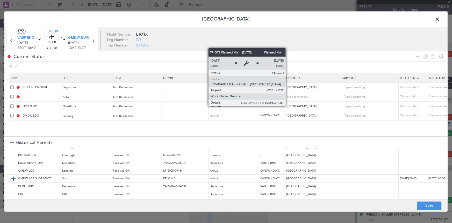
click at [13, 175] on img at bounding box center [13, 178] width 6 height 6
click at [425, 202] on button "Save" at bounding box center [429, 205] width 25 height 8
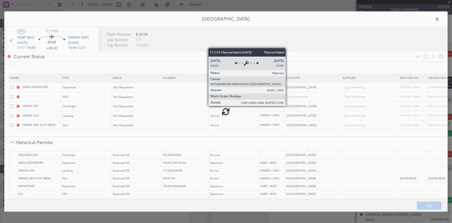
type input "NNN"
type input "3"
type input "VABP DEP ADC"
type input "[GEOGRAPHIC_DATA]"
type input "NNN"
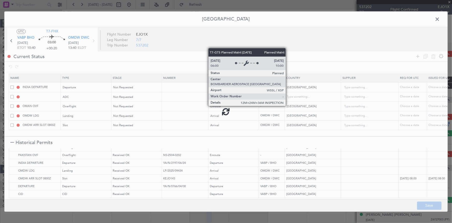
type input "3"
type input "NNN"
type input "2"
type input "NNN"
type input "1"
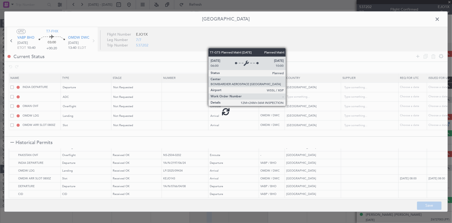
type input "OMDW ARR SLOT"
type input "NNN"
type input "1"
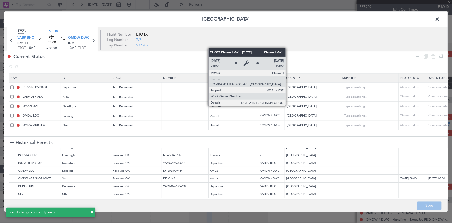
click at [440, 19] on span at bounding box center [440, 20] width 0 height 10
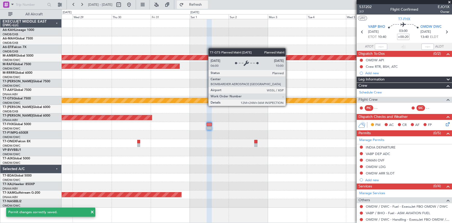
click at [208, 1] on button "Refresh" at bounding box center [192, 5] width 31 height 8
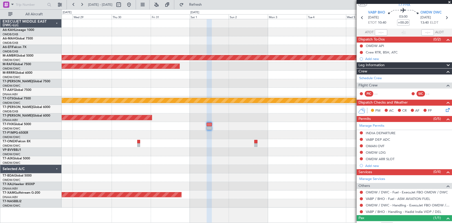
scroll to position [0, 0]
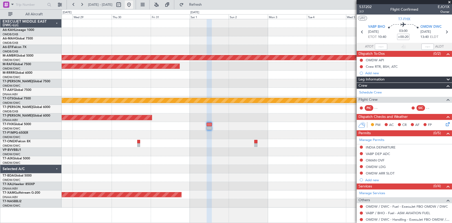
click at [133, 4] on button at bounding box center [129, 5] width 8 height 8
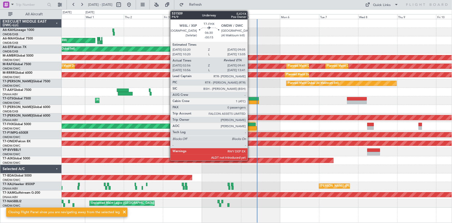
click at [250, 124] on div at bounding box center [250, 125] width 11 height 4
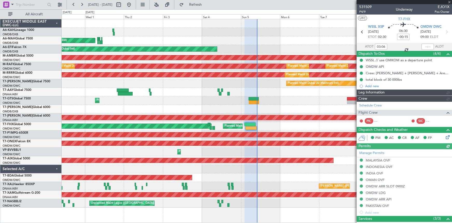
type input "[PERSON_NAME] ([PERSON_NAME])"
type input "7340"
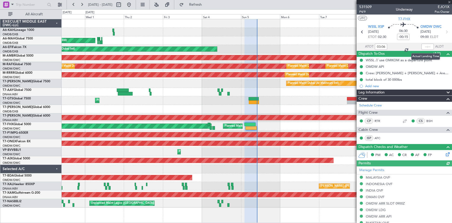
click at [425, 47] on div at bounding box center [428, 47] width 12 height 6
click at [424, 46] on input "text" at bounding box center [428, 47] width 12 height 6
click at [318, 47] on div "AOG Maint [GEOGRAPHIC_DATA] (Dubai Intl)" at bounding box center [257, 49] width 391 height 9
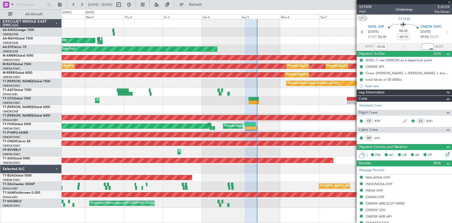
type input "09:44"
type input "[PERSON_NAME] ([PERSON_NAME])"
type input "7340"
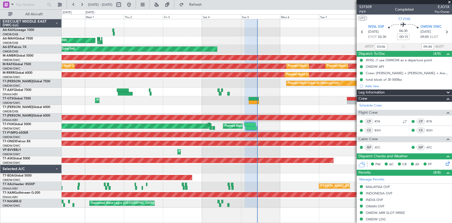
type input "[PERSON_NAME] ([PERSON_NAME])"
type input "7340"
type input "[PERSON_NAME] ([PERSON_NAME])"
type input "7340"
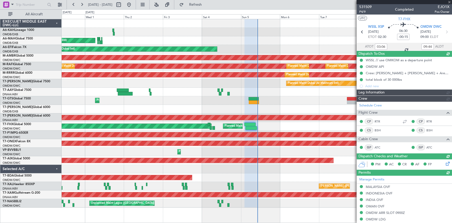
type input "[PERSON_NAME] ([PERSON_NAME])"
type input "7340"
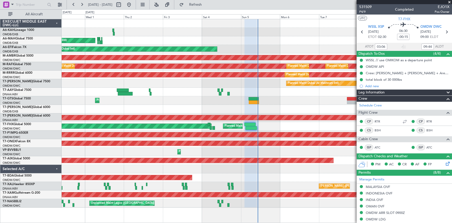
type input "[PERSON_NAME] ([PERSON_NAME])"
type input "7340"
